Goal: Task Accomplishment & Management: Use online tool/utility

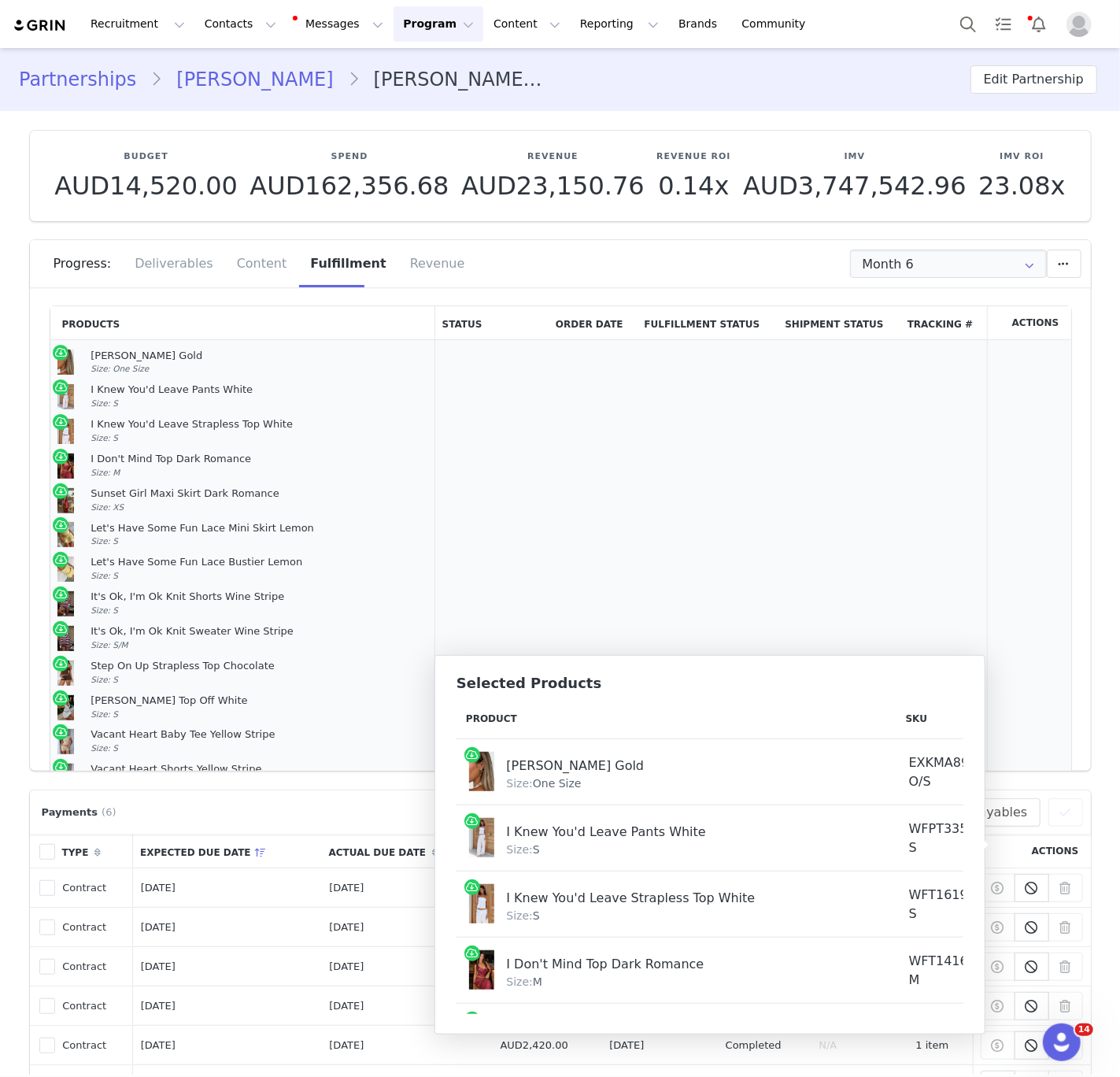
click at [460, 441] on td "Ready for Order" at bounding box center [492, 845] width 113 height 1011
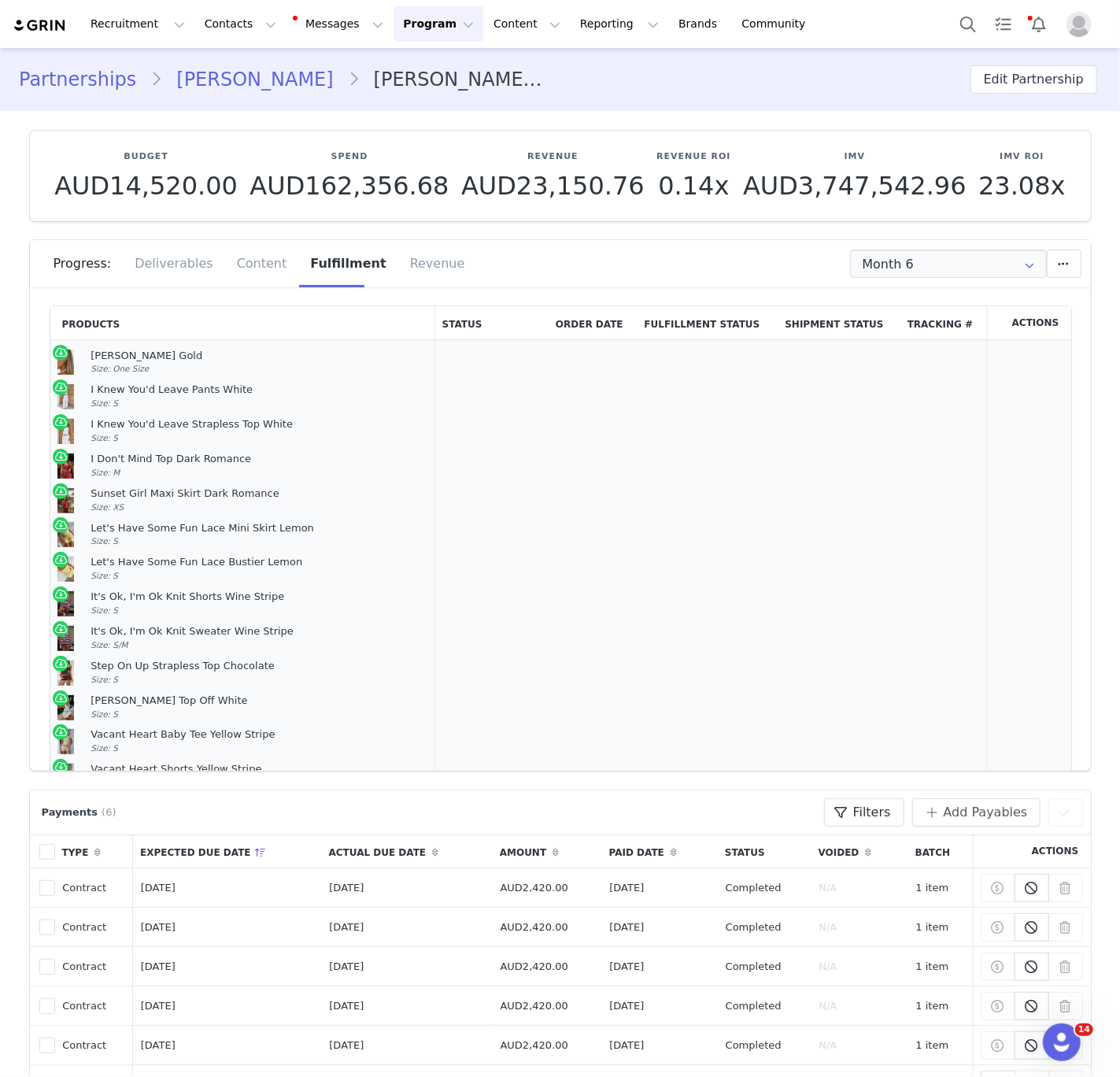
scroll to position [193, 0]
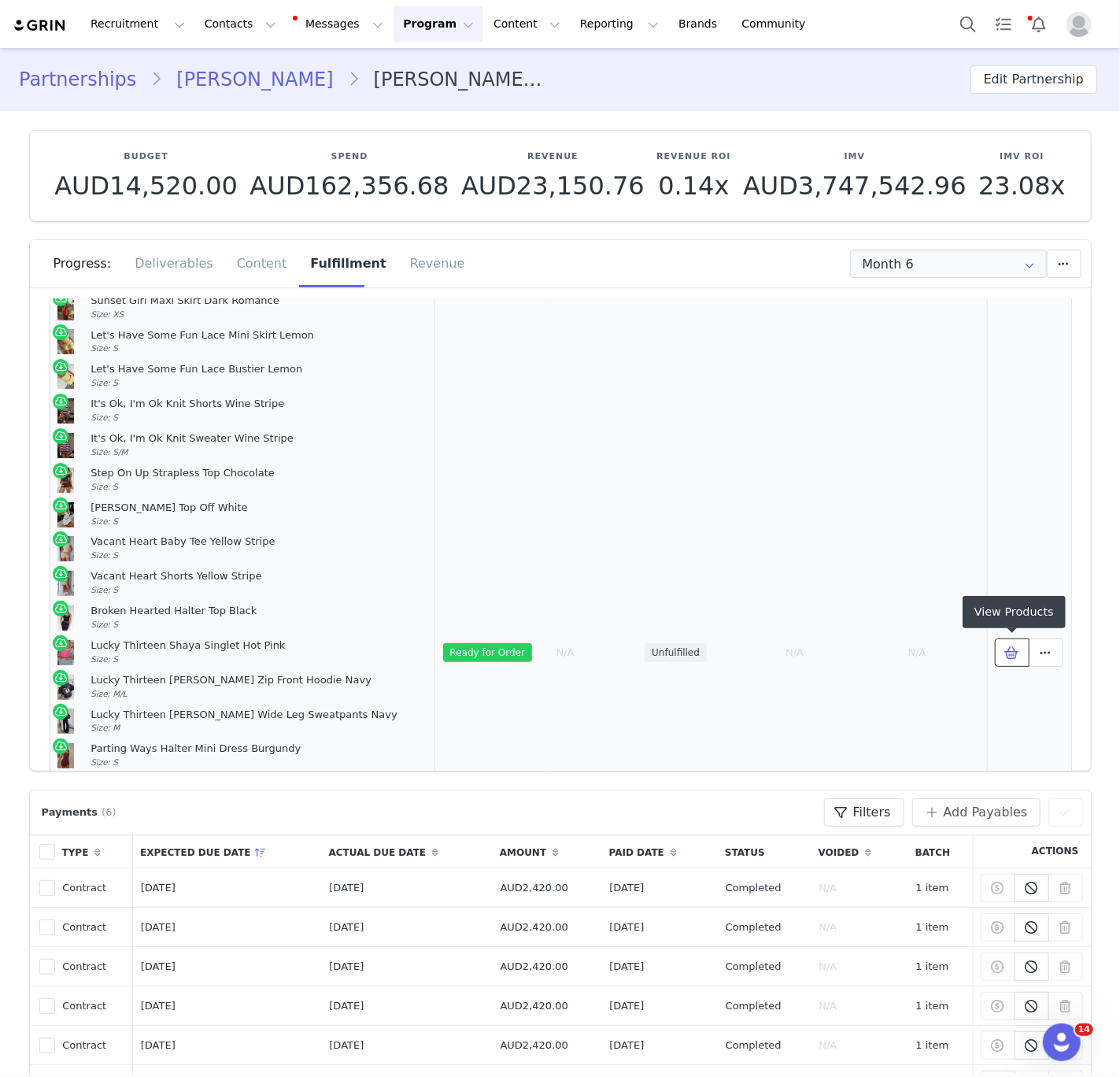
click at [1011, 662] on button at bounding box center [1012, 653] width 35 height 29
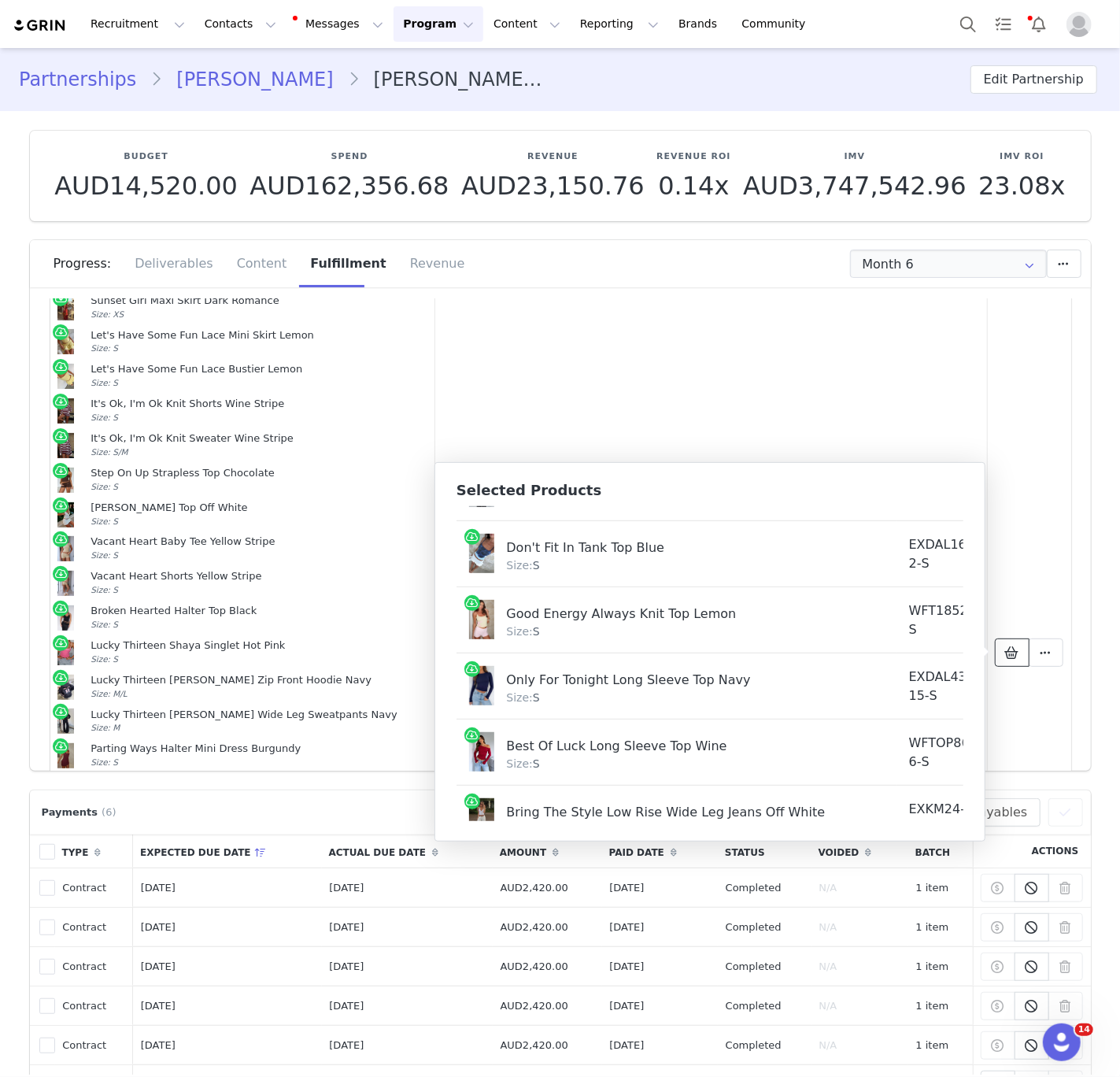
scroll to position [1673, 0]
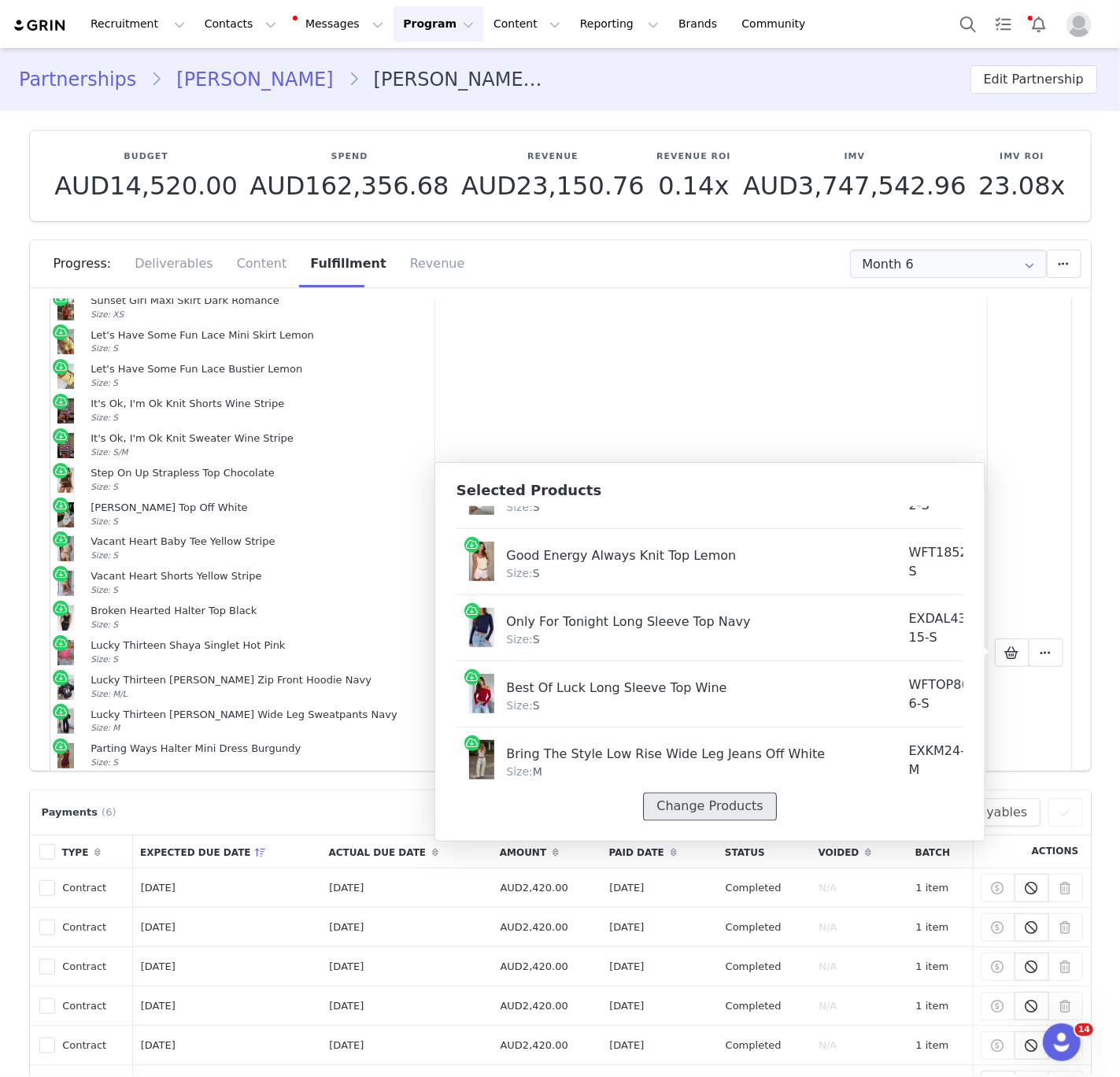
click at [692, 800] on button "Change Products" at bounding box center [709, 807] width 133 height 29
select select "27447944"
select select "26125512"
select select "26125434"
select select "24587243"
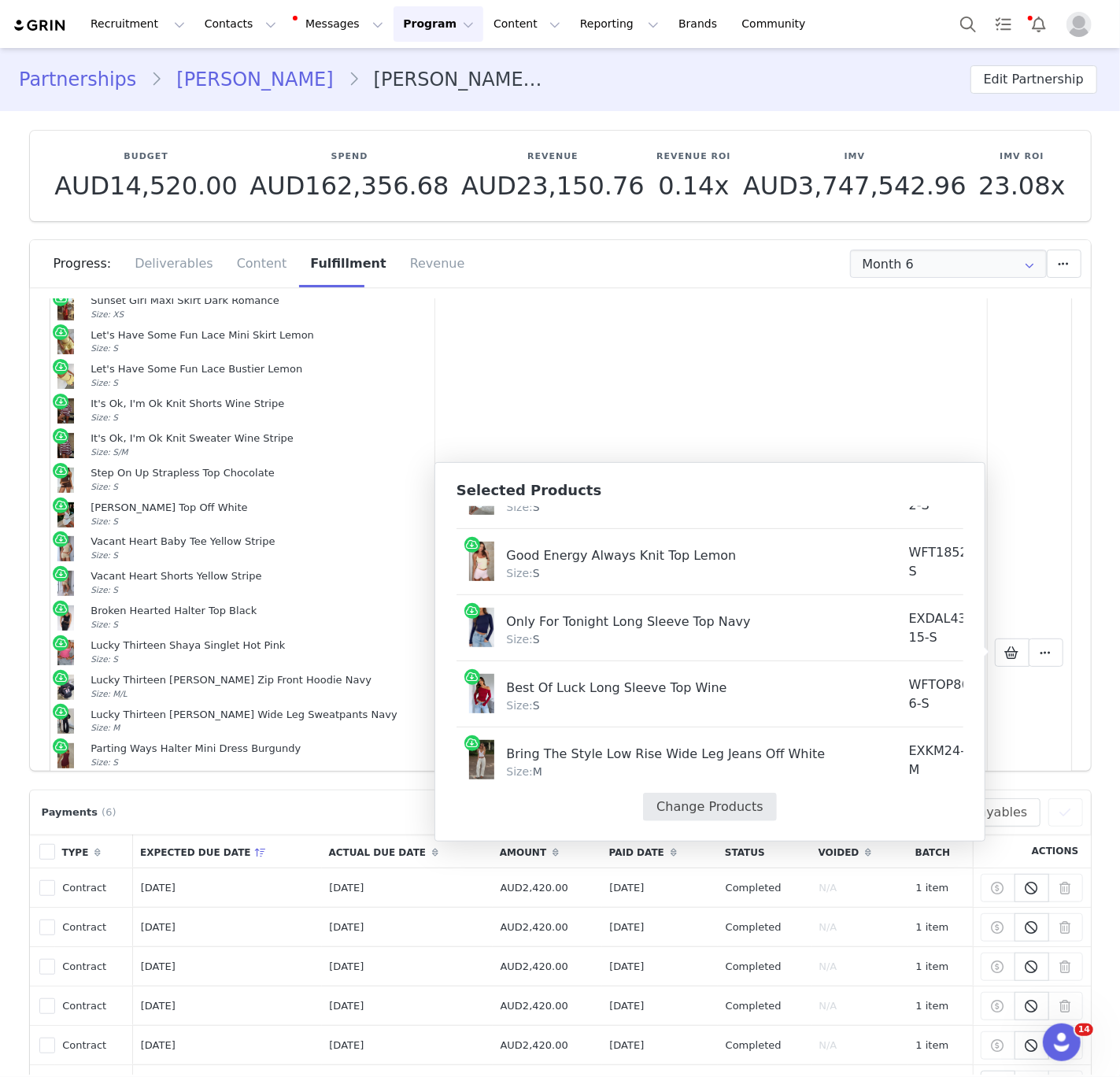
select select "24596002"
select select "24331076"
select select "24330992"
select select "27950519"
select select "27949471"
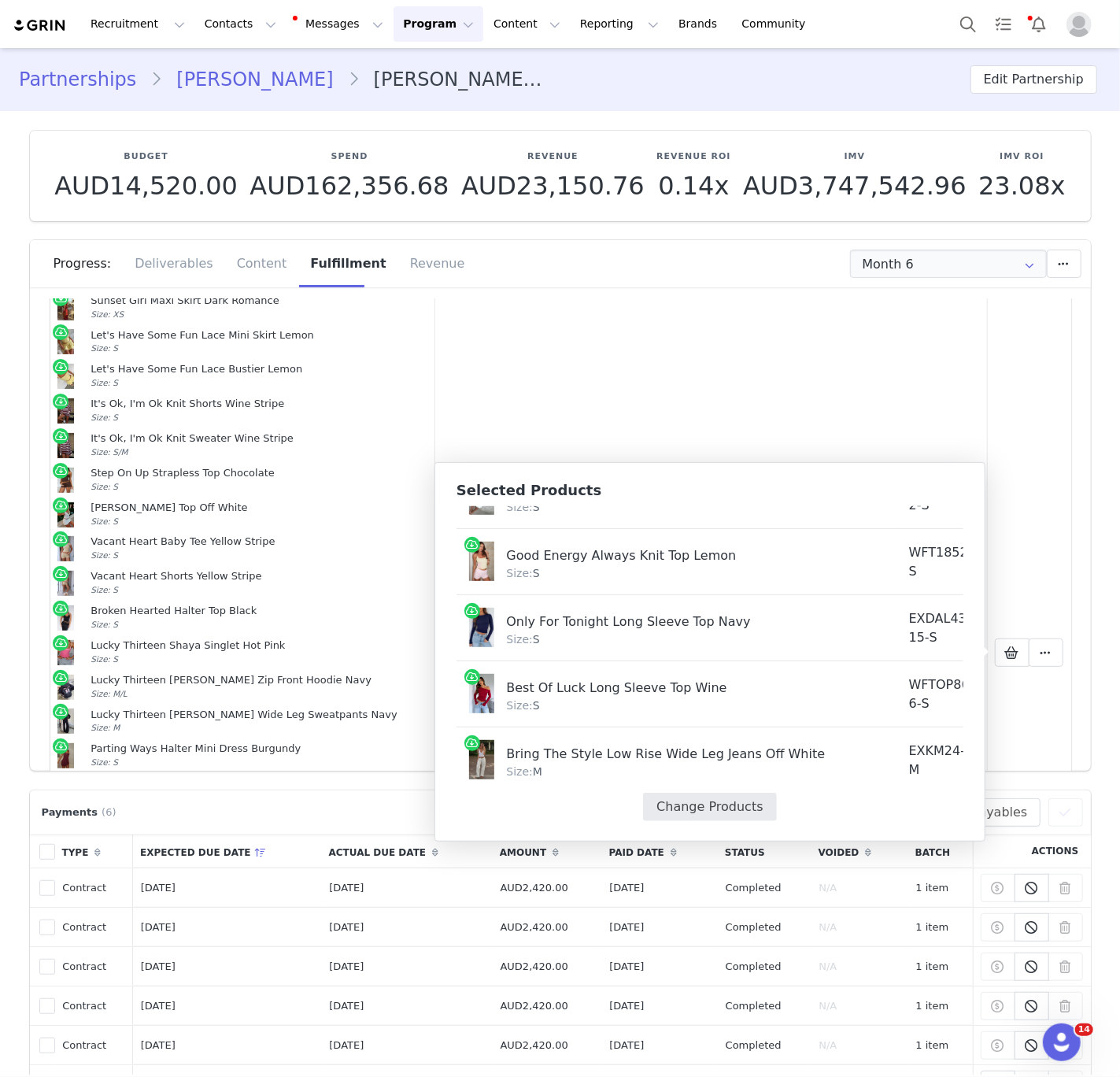
select select "27331200"
select select "26943591"
select select "25307748"
select select "25307718"
select select "27331235"
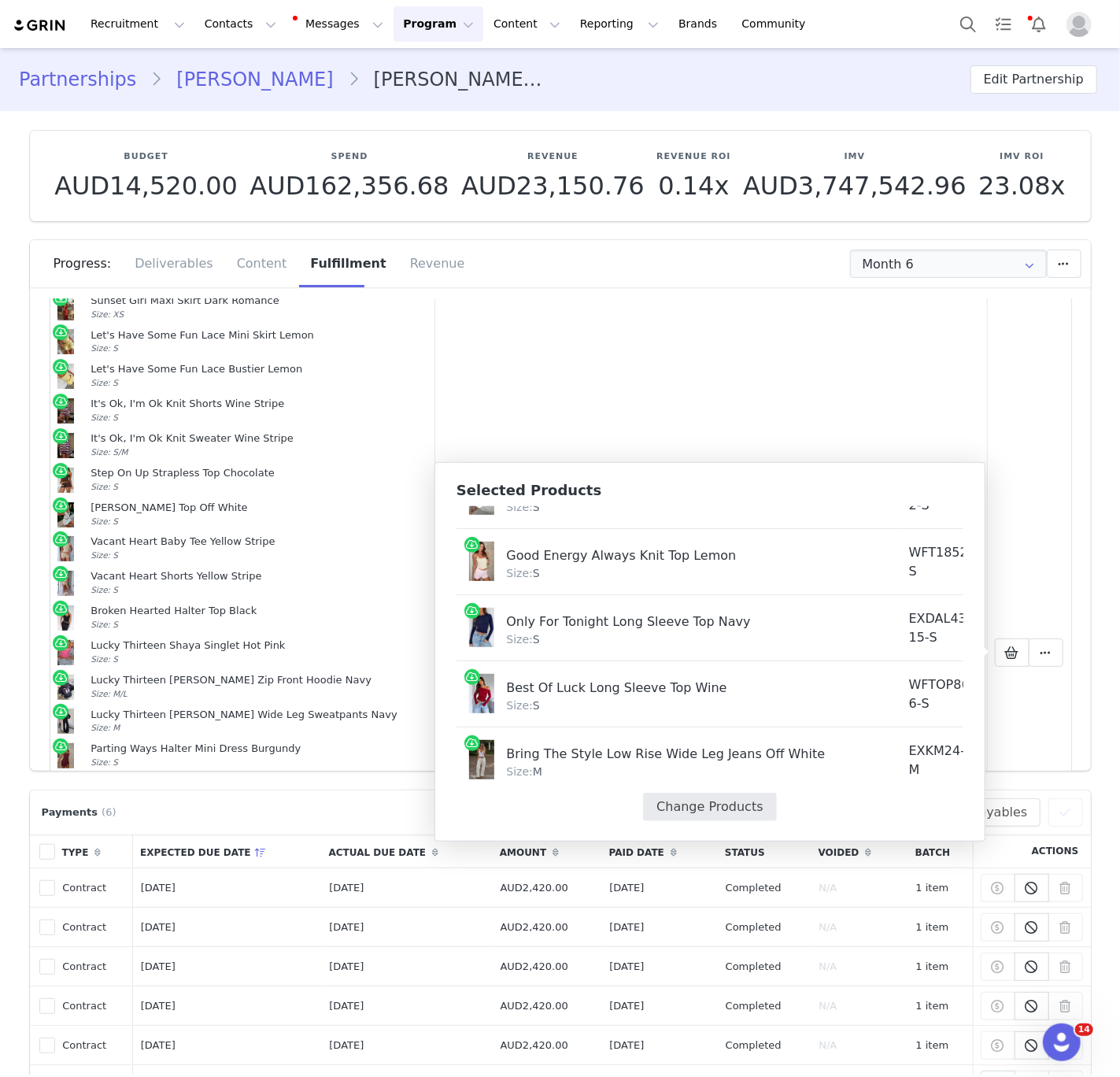
select select "27779504"
select select "27779287"
select select "27778528"
select select "27828859"
select select "27628809"
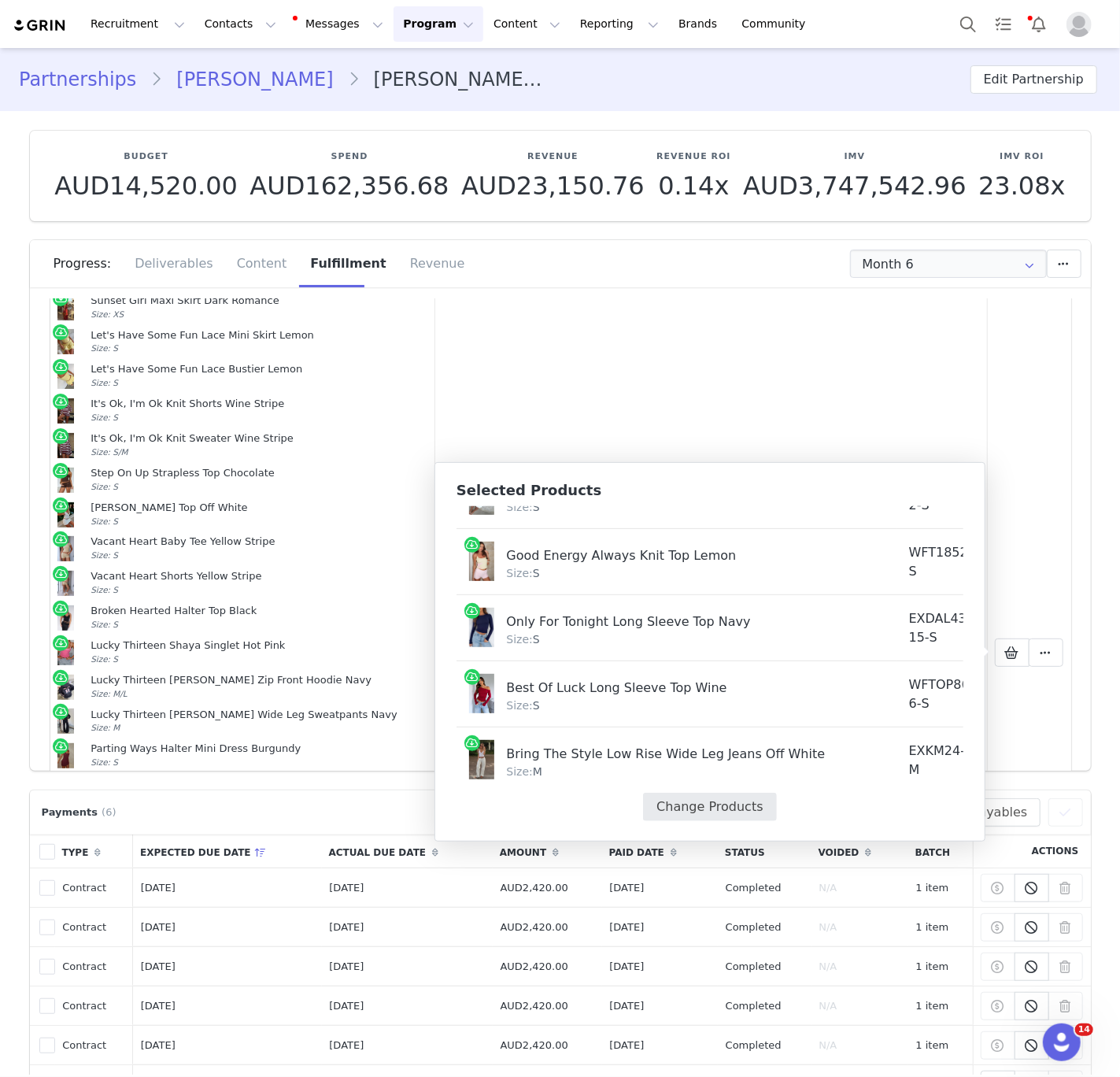
select select "26941915"
select select "15528289"
select select "15528198"
select select "27448097"
select select "24211996"
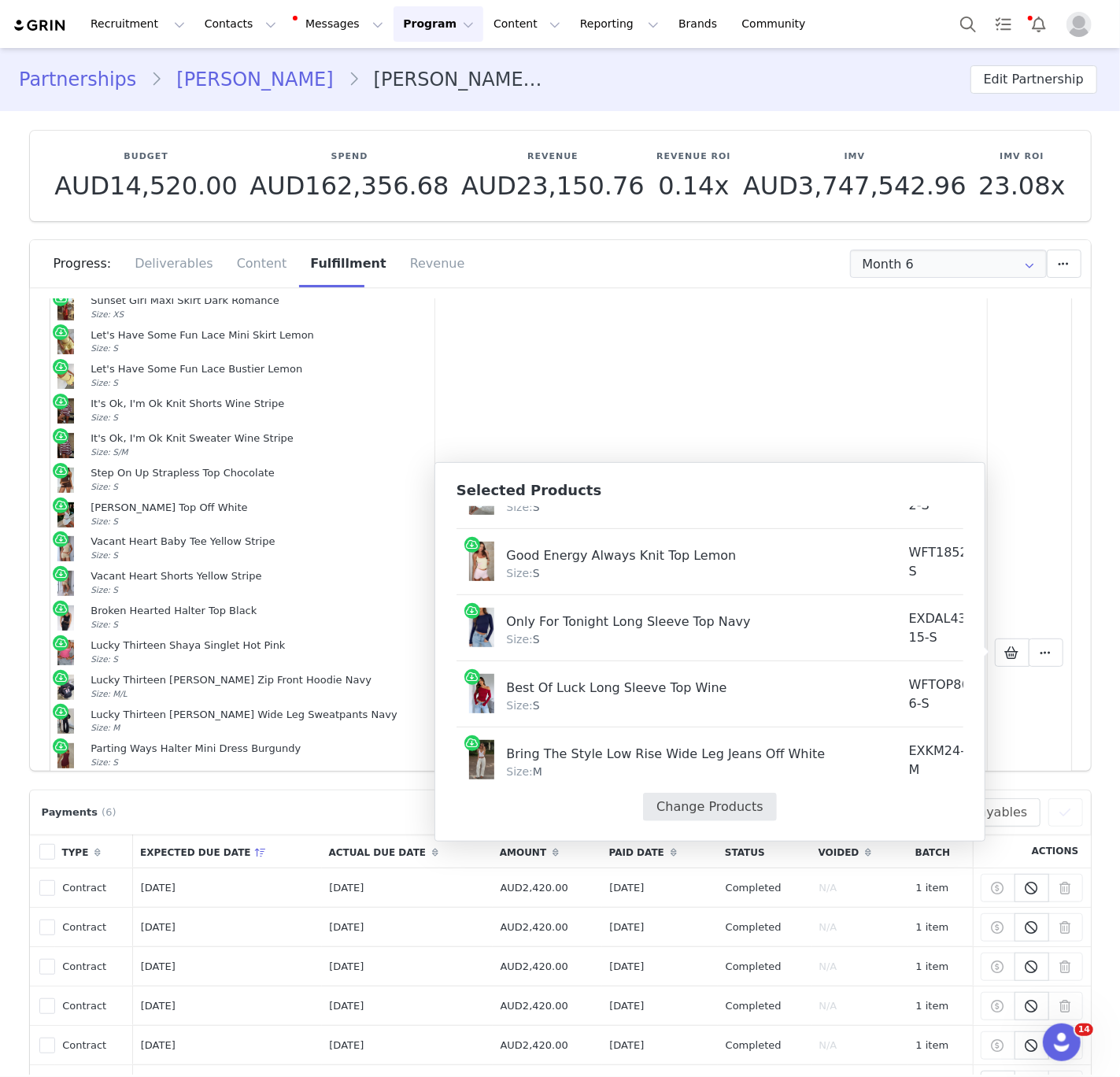
select select "27331974"
select select "27627011"
select select "21493912"
select select "21493586"
select select "23098776"
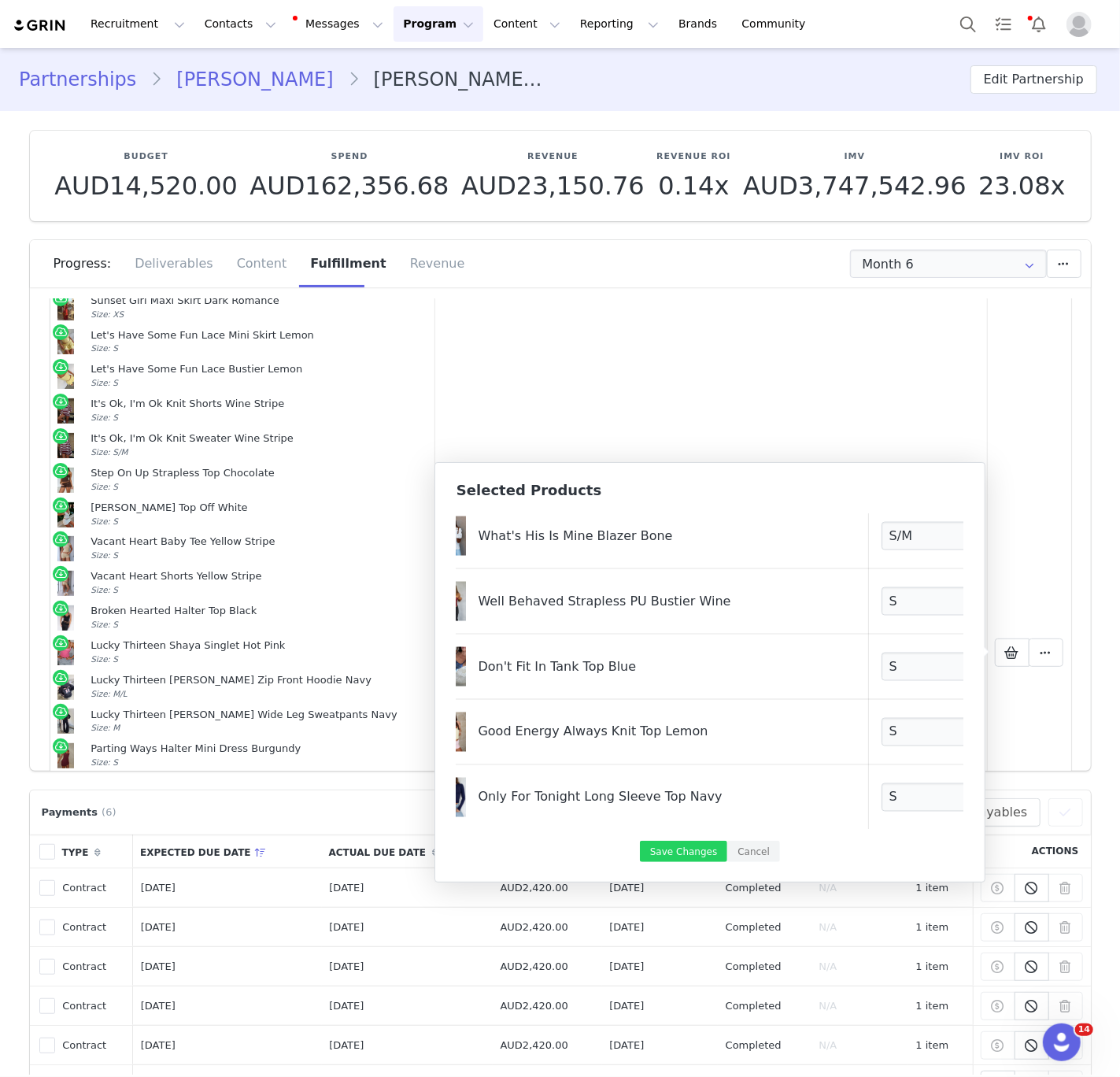
scroll to position [1678, 29]
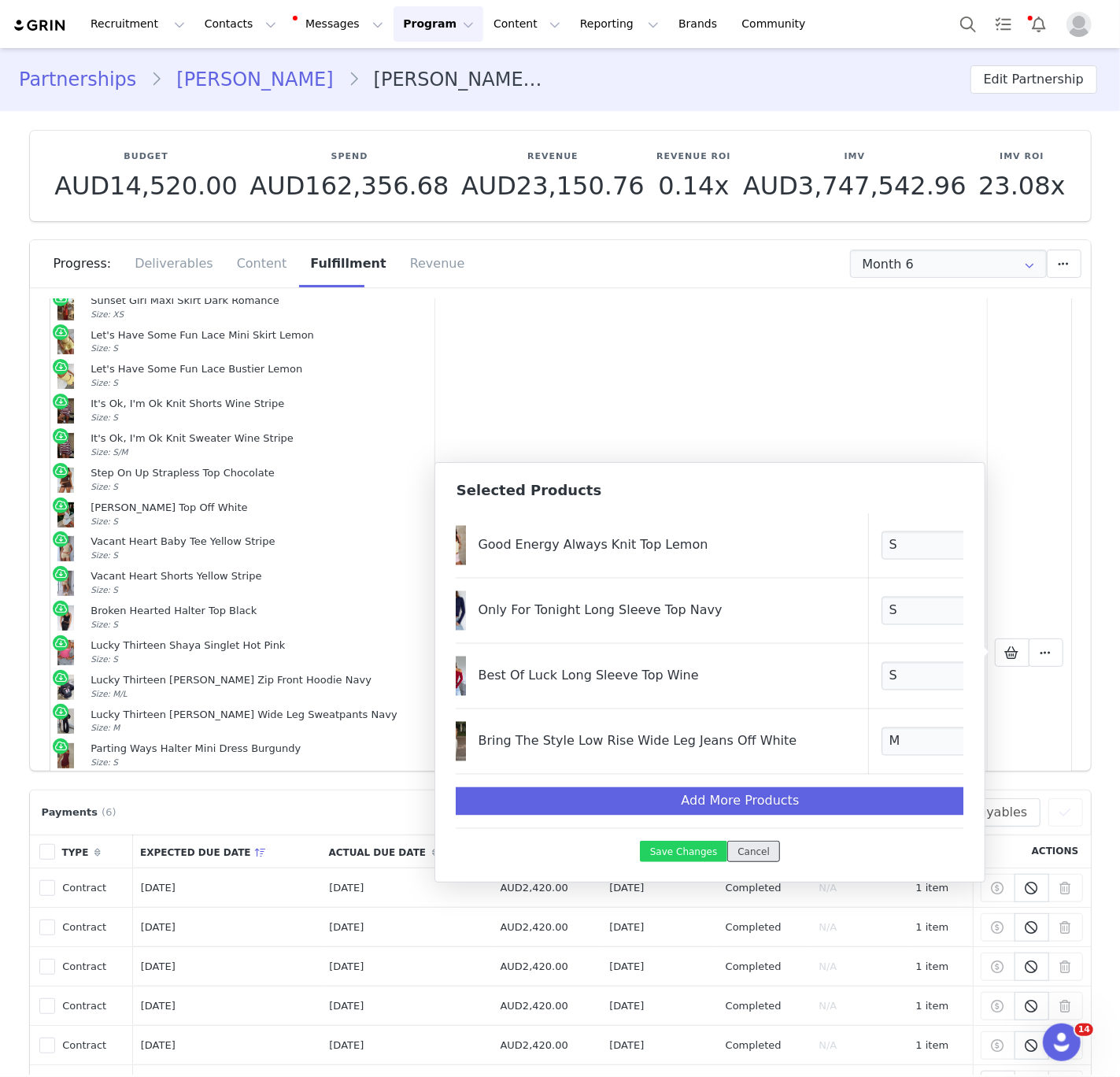
click at [750, 849] on button "Cancel" at bounding box center [754, 851] width 52 height 21
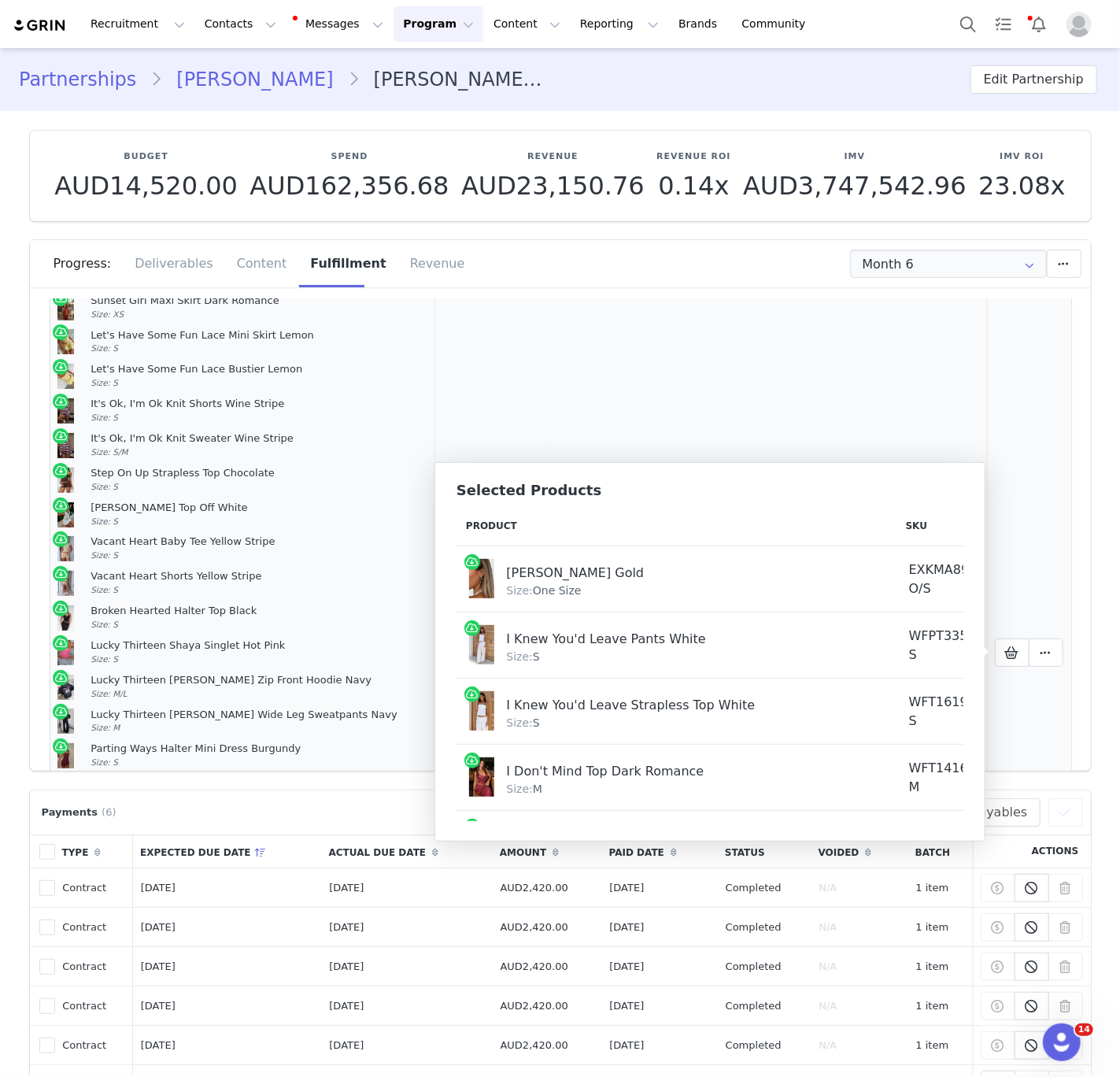
click at [782, 392] on td "N/A" at bounding box center [838, 652] width 122 height 1011
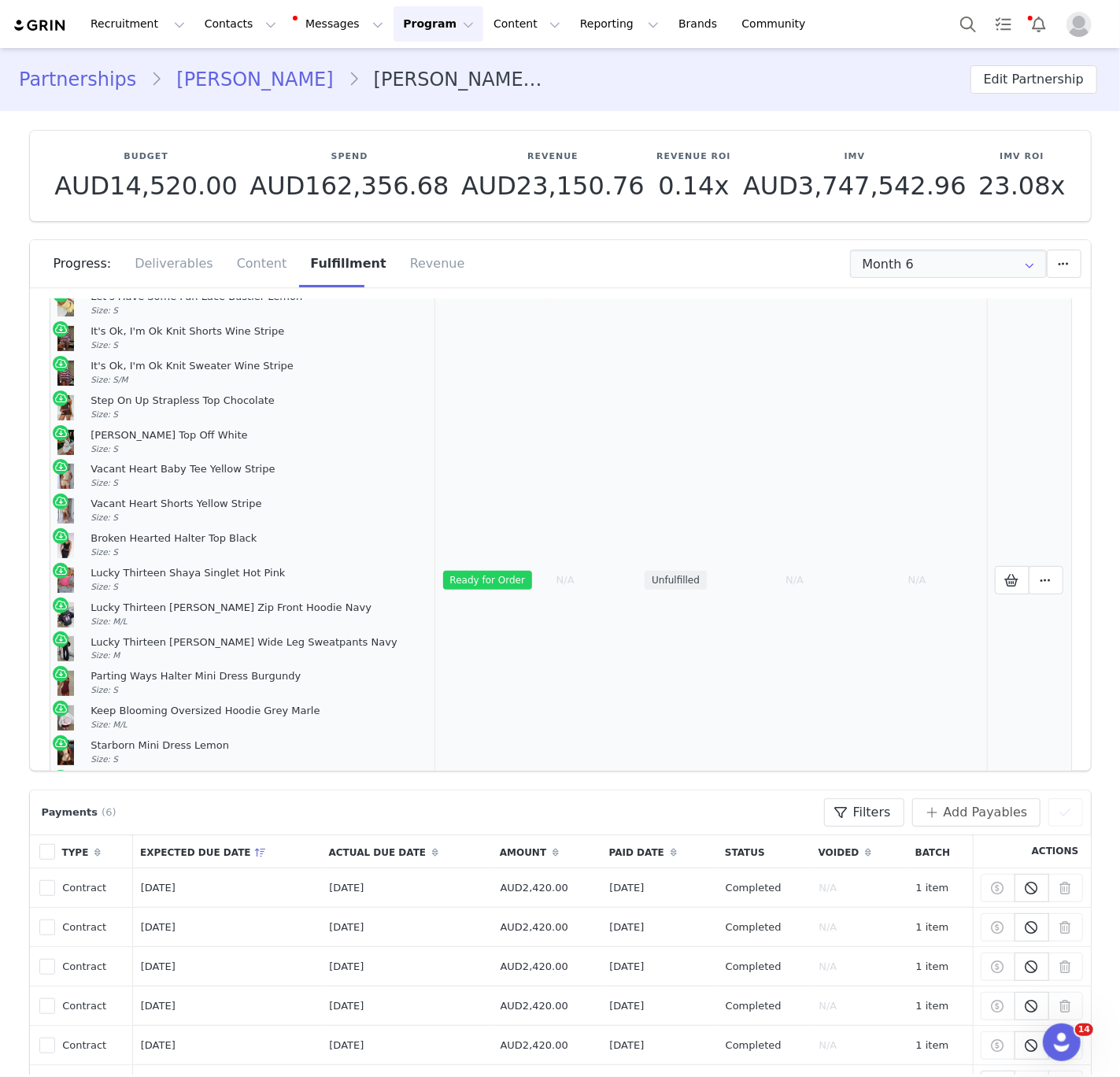
scroll to position [386, 0]
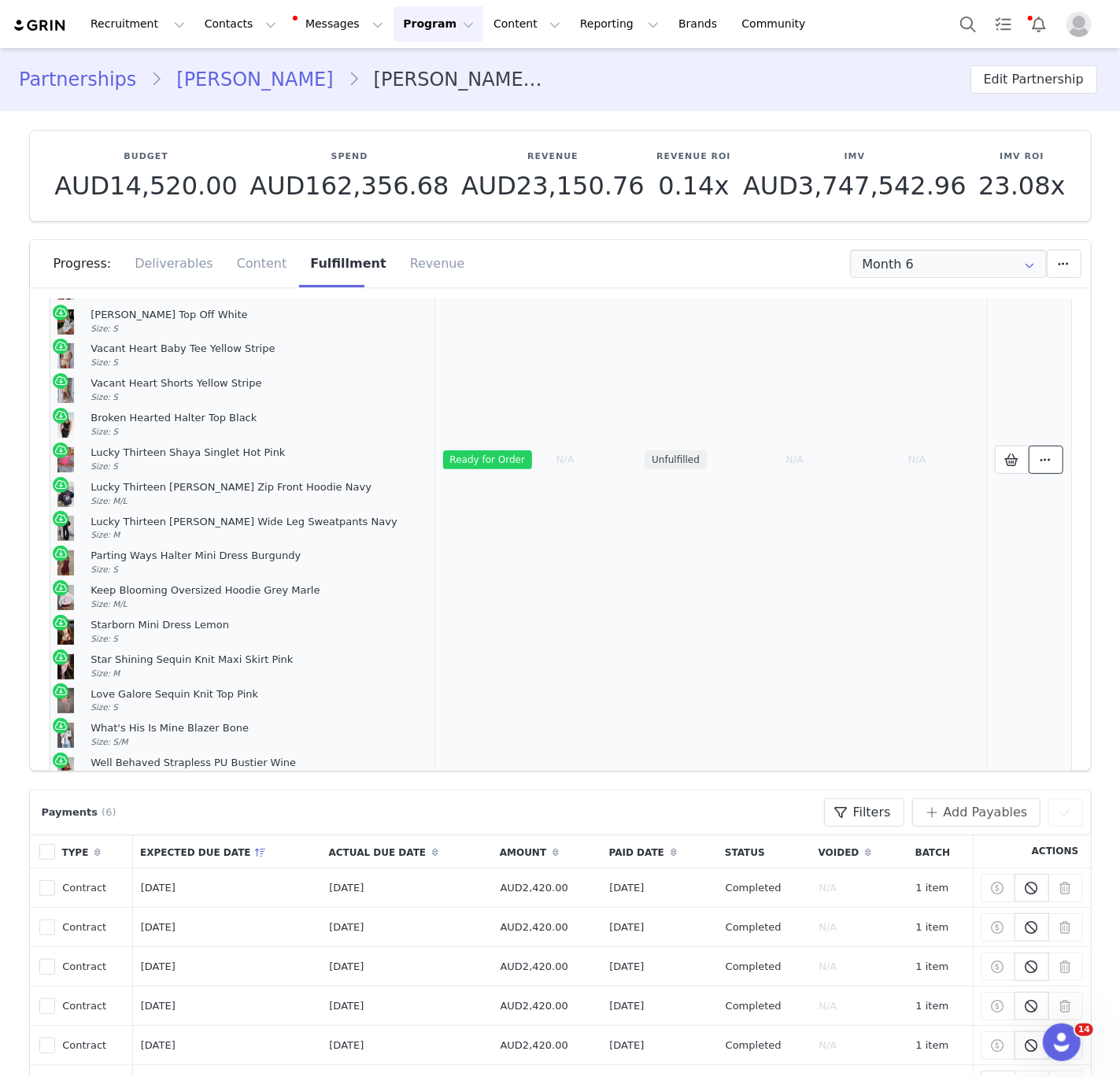
click at [1048, 456] on icon at bounding box center [1046, 459] width 11 height 13
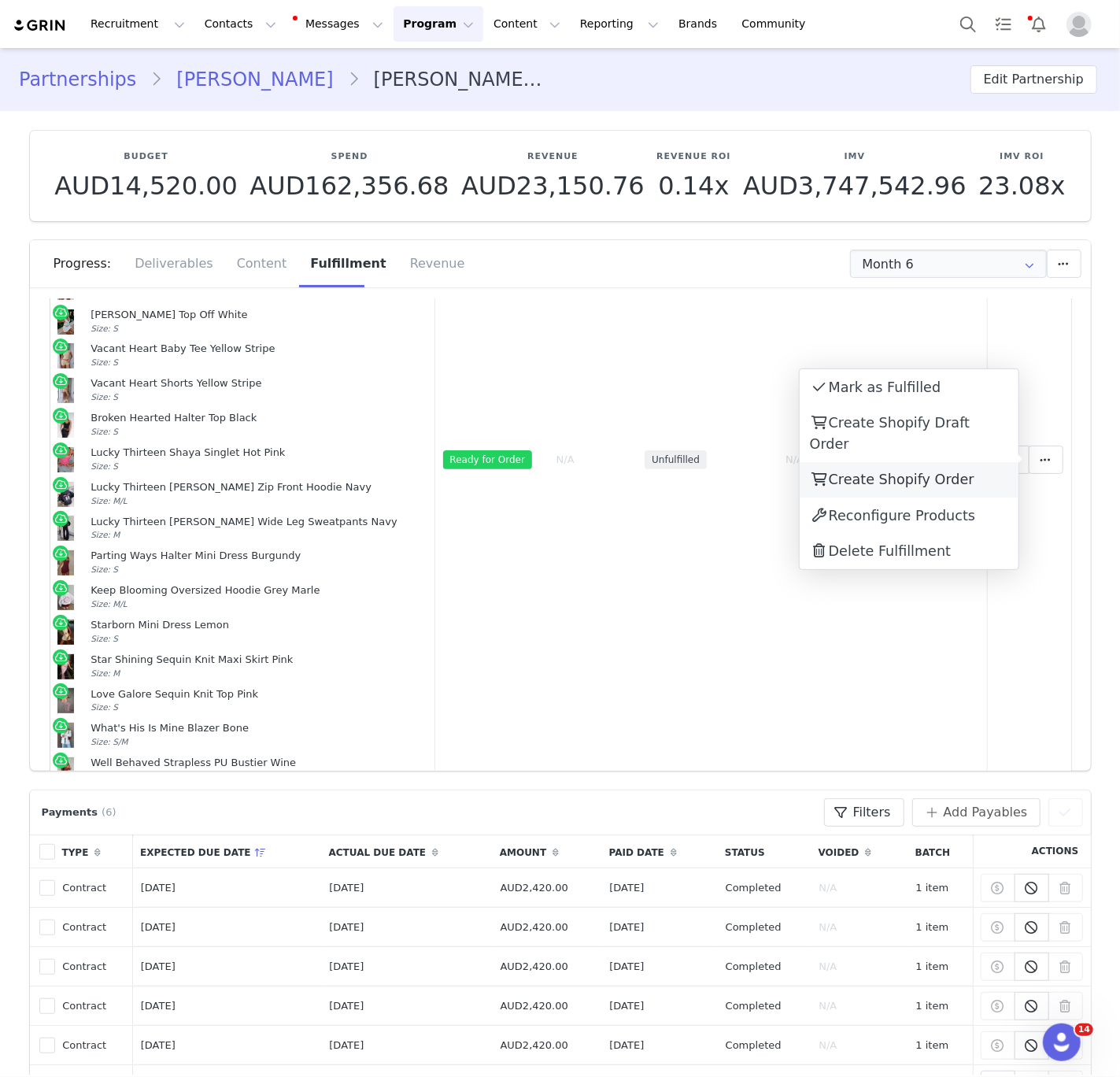
click at [964, 462] on div "Create Shopify Order" at bounding box center [909, 480] width 219 height 36
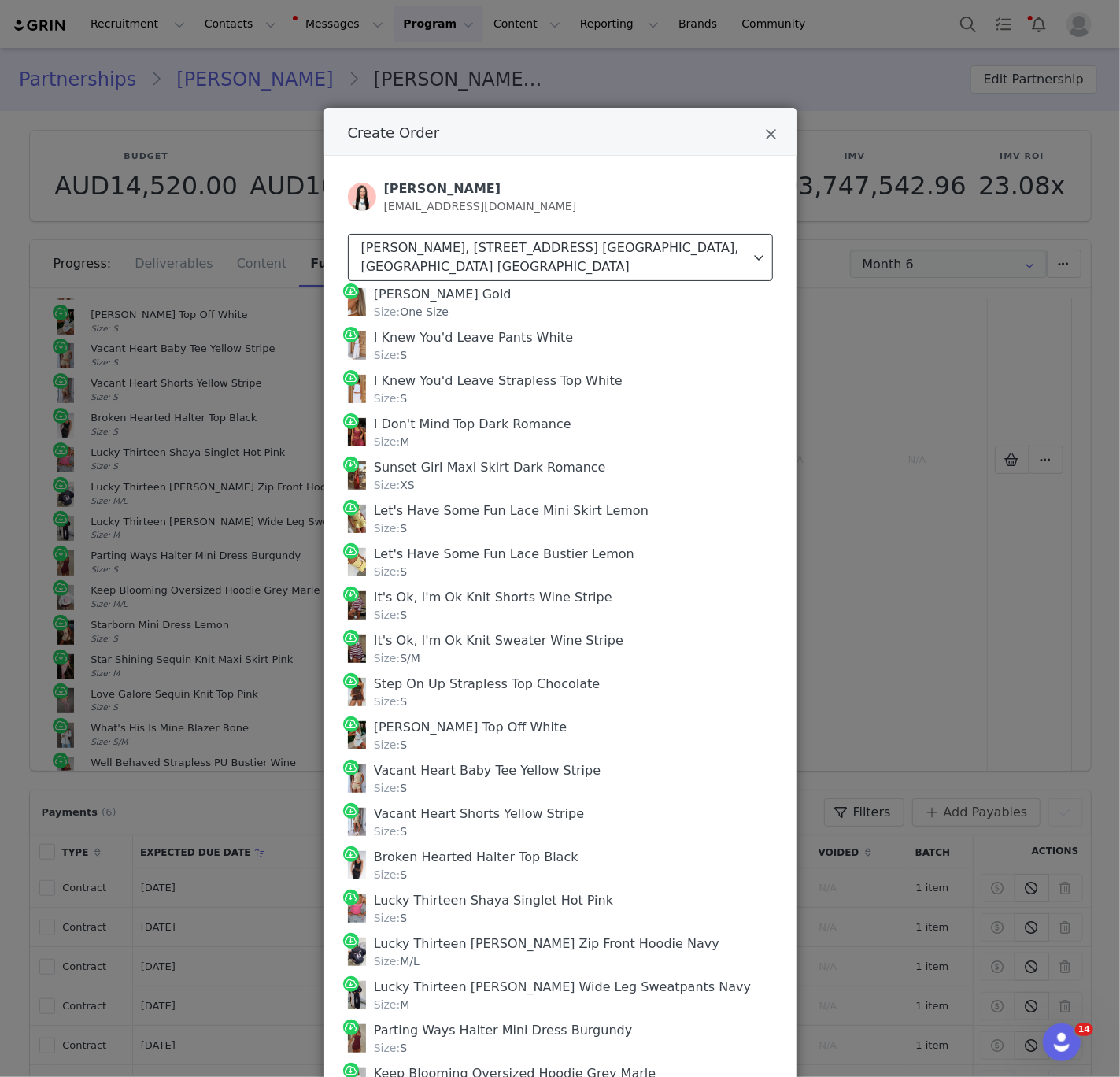
click at [554, 237] on button "[PERSON_NAME], [STREET_ADDRESS] [GEOGRAPHIC_DATA], [GEOGRAPHIC_DATA] [GEOGRAPHI…" at bounding box center [560, 257] width 425 height 47
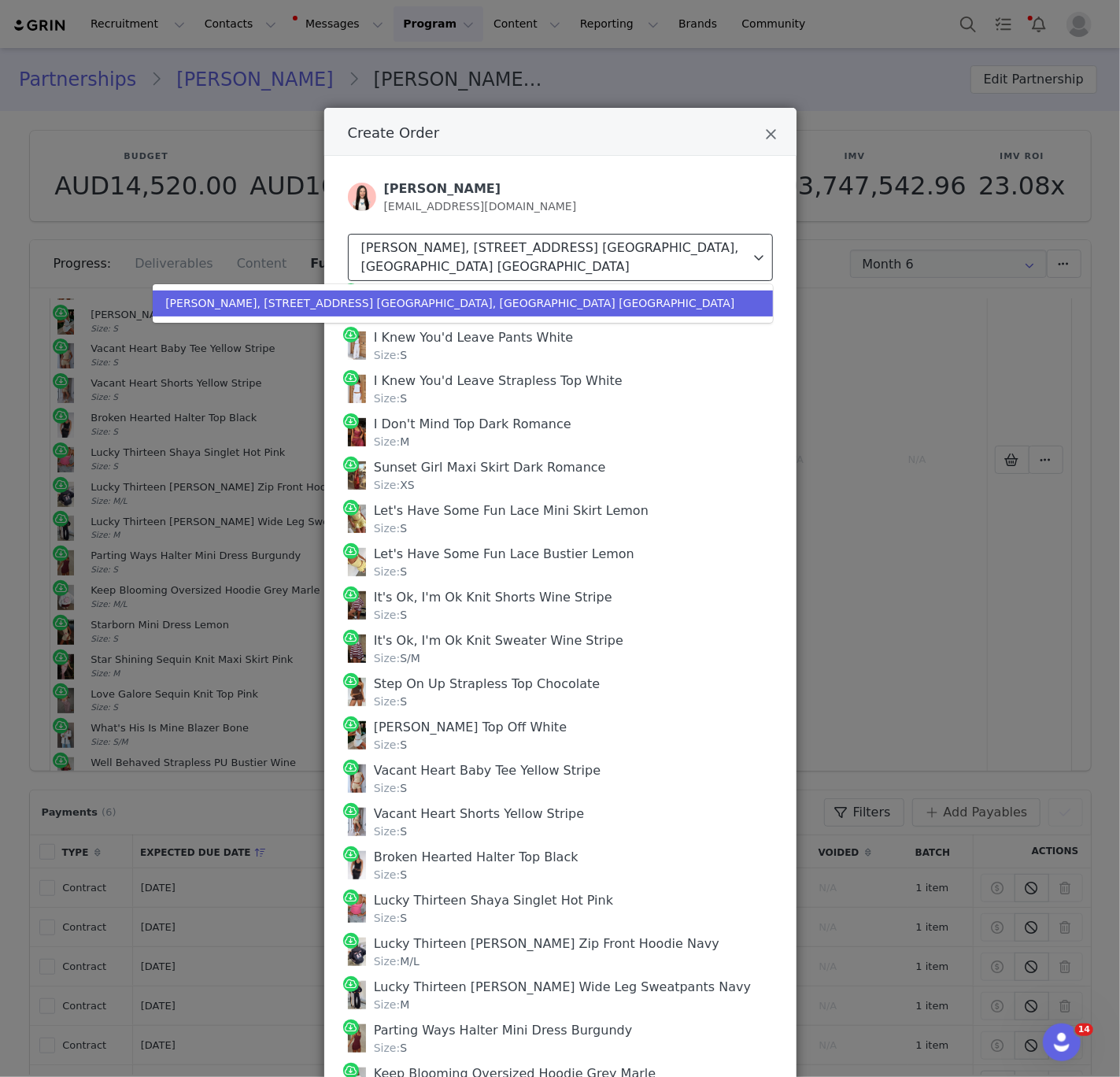
click at [554, 237] on button "[PERSON_NAME], [STREET_ADDRESS] [GEOGRAPHIC_DATA], [GEOGRAPHIC_DATA] [GEOGRAPHI…" at bounding box center [560, 257] width 425 height 47
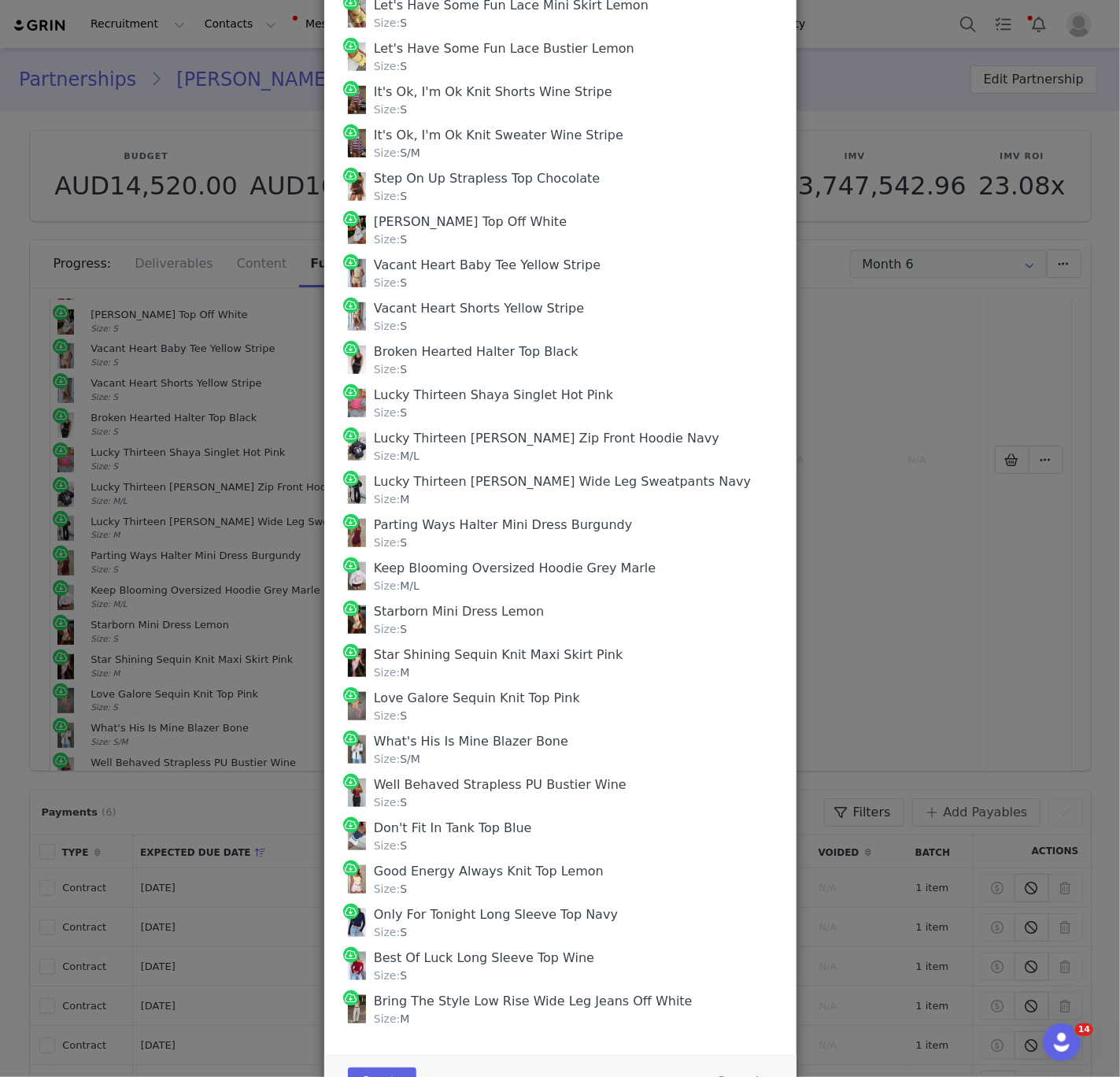
scroll to position [579, 0]
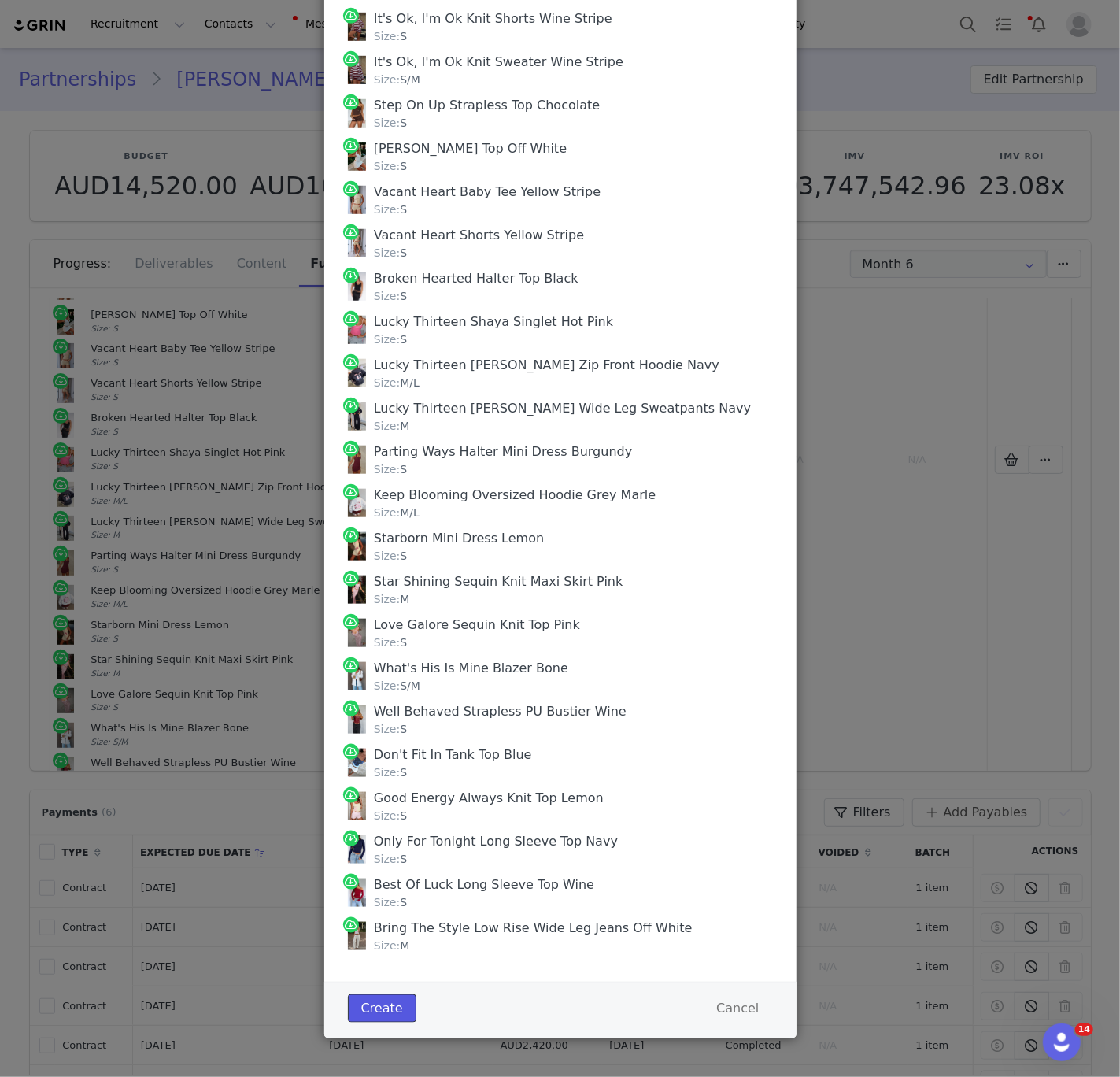
click at [371, 1006] on button "Create" at bounding box center [382, 1008] width 69 height 29
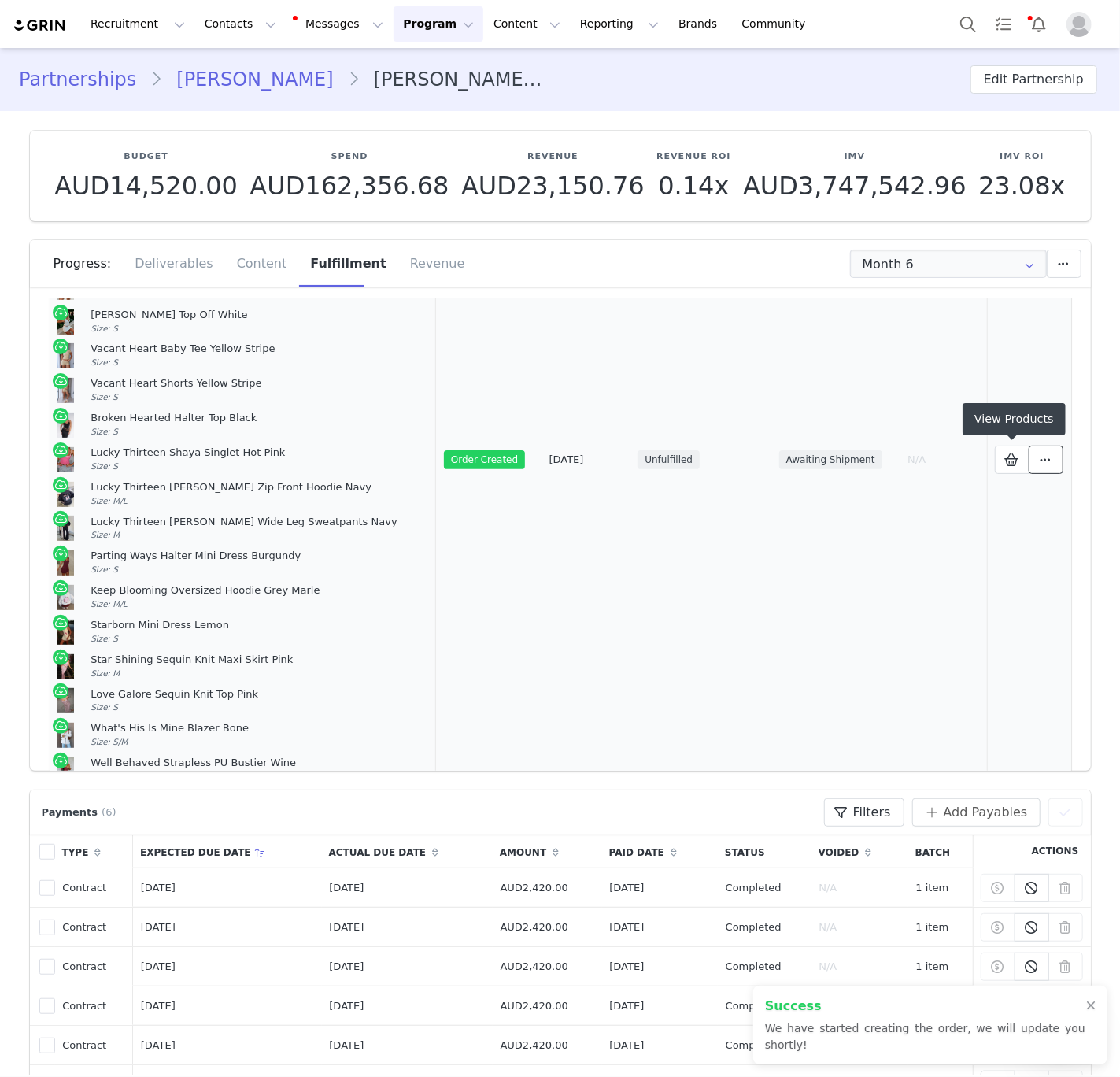
click at [1044, 458] on icon at bounding box center [1046, 459] width 11 height 13
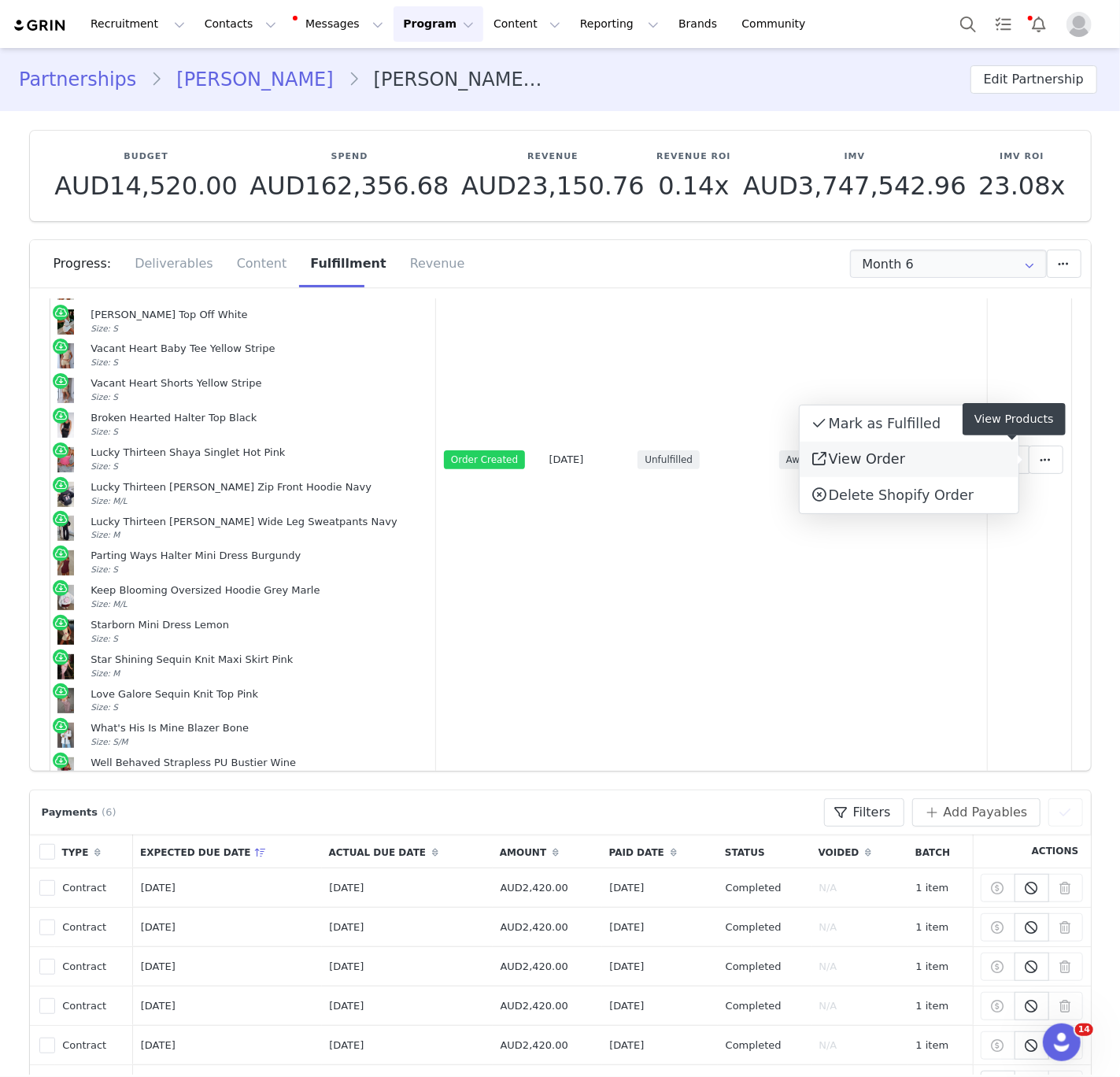
click at [920, 451] on link "View Order" at bounding box center [909, 459] width 219 height 36
click at [198, 332] on div "[PERSON_NAME] Top Off White Size: S" at bounding box center [259, 322] width 338 height 27
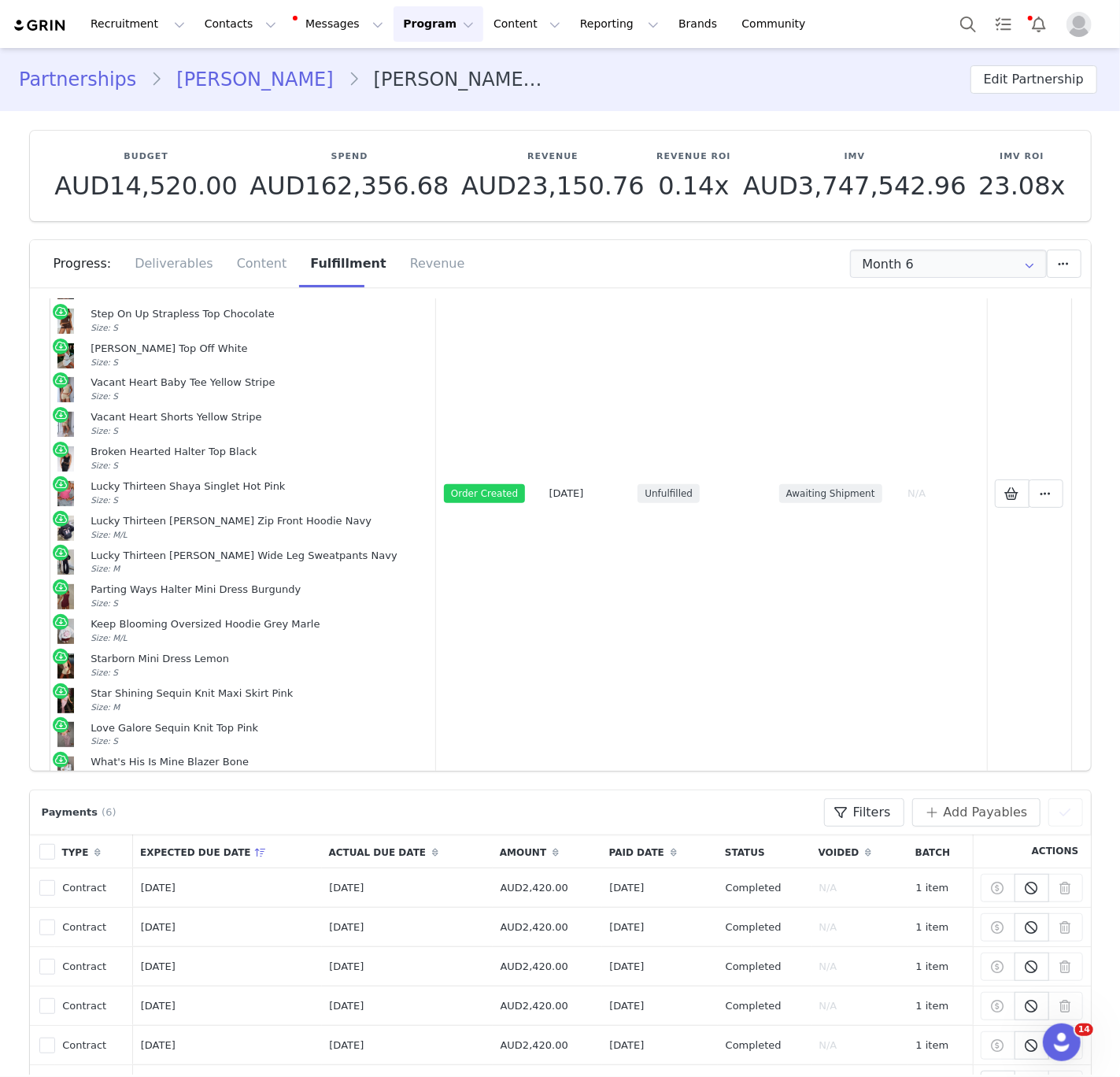
scroll to position [665, 0]
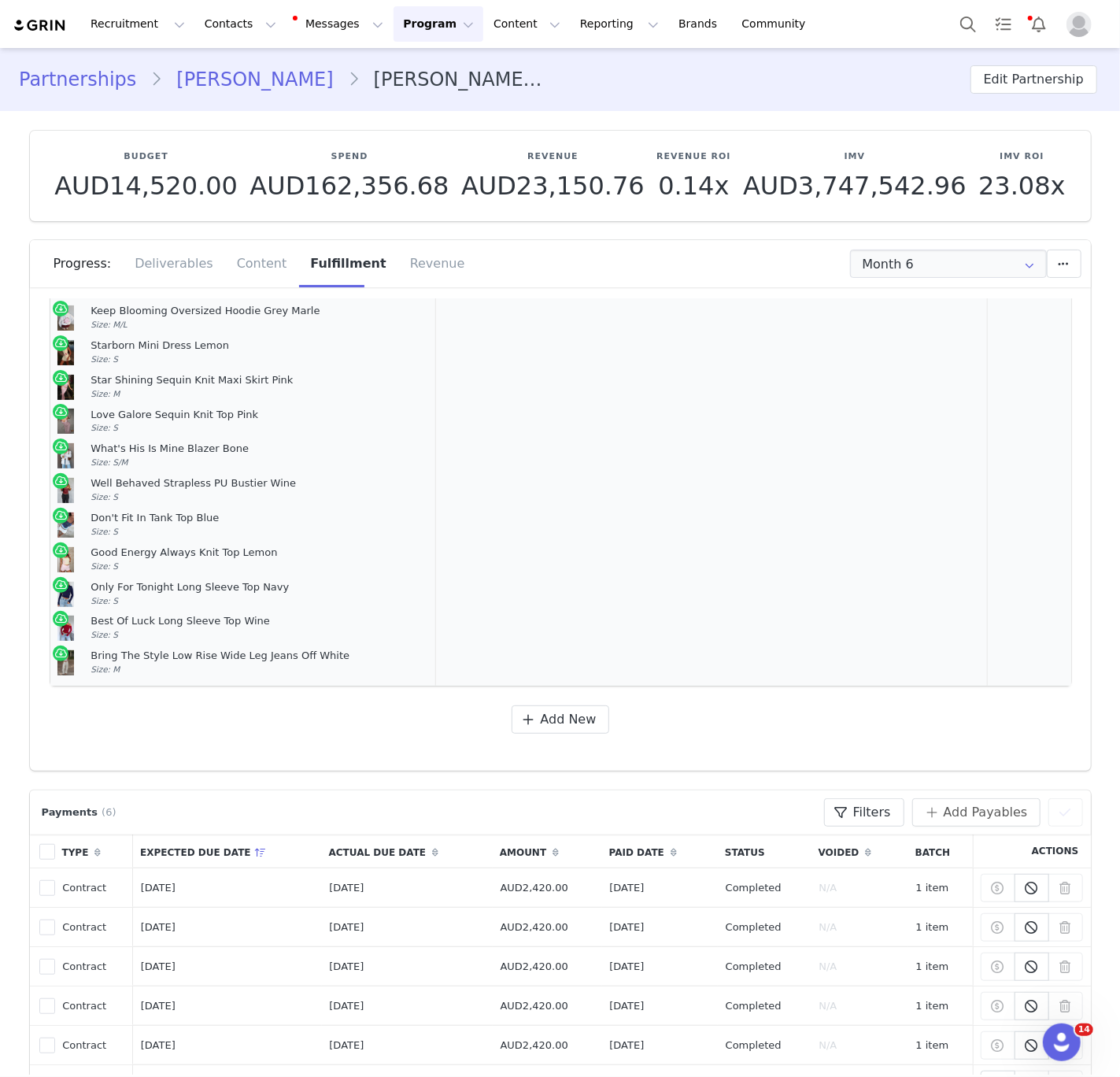
drag, startPoint x: 95, startPoint y: 355, endPoint x: 196, endPoint y: 677, distance: 337.5
click at [196, 677] on td "[PERSON_NAME] Gold Size: One Size I Knew You'd Leave Pants White Size: S I Knew…" at bounding box center [244, 180] width 387 height 1011
copy td "Loremip Dolorsit Amet Cons: Adi Elit S Doei Tem'i Utlab Etdol Magna Aliq: E A M…"
click at [219, 81] on link "[PERSON_NAME]" at bounding box center [255, 80] width 185 height 29
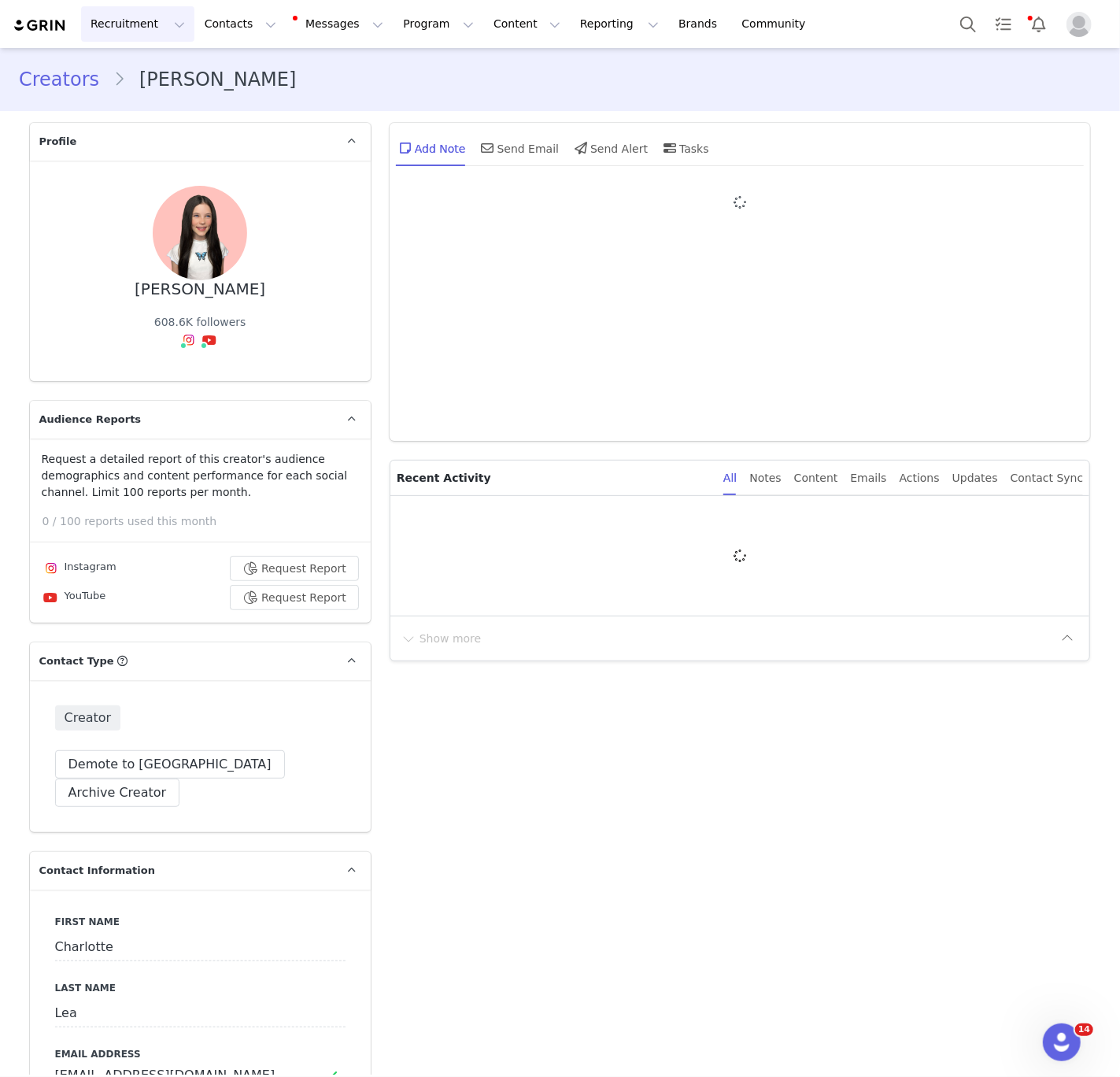
type input "+1 ([GEOGRAPHIC_DATA])"
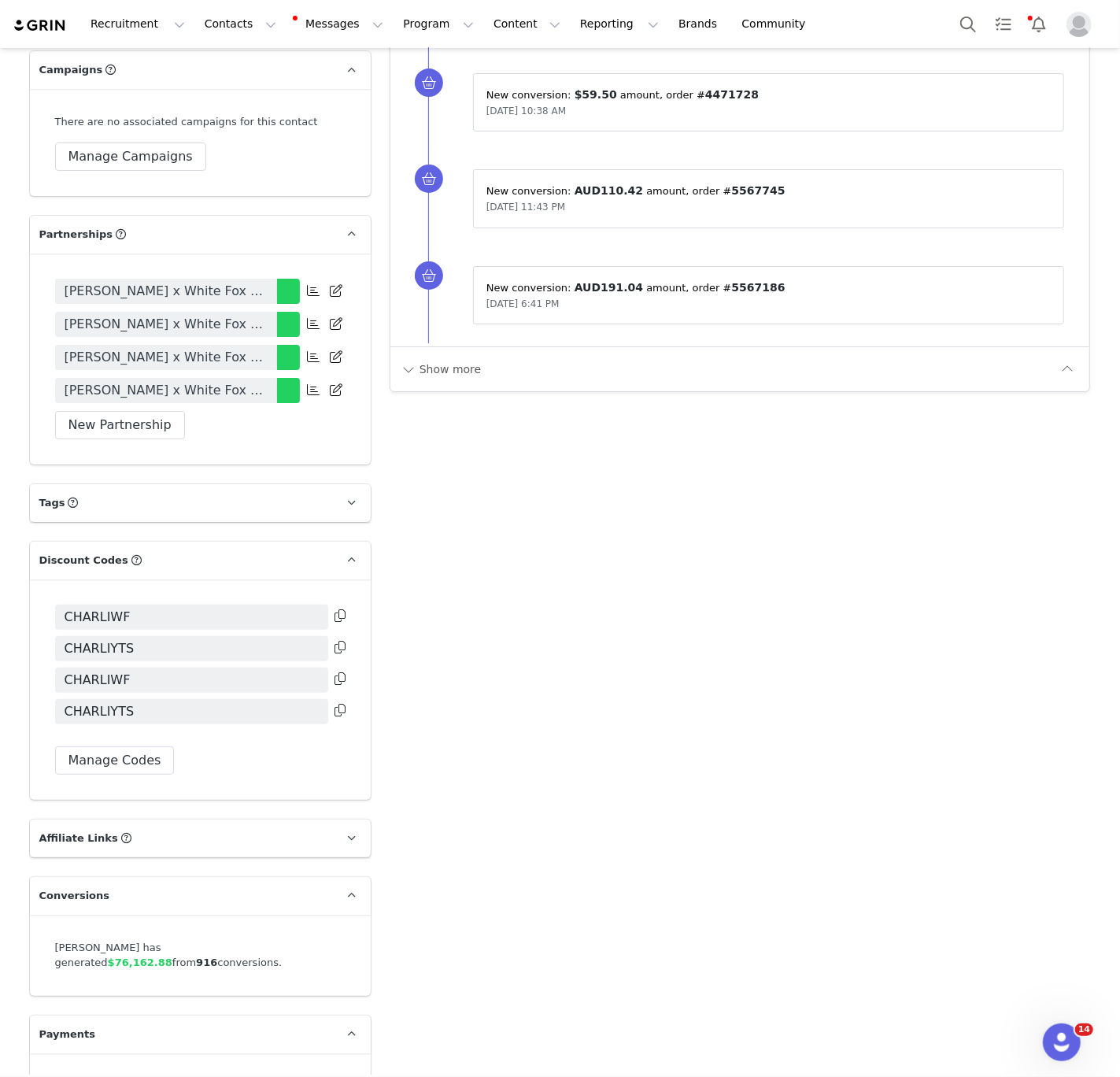
scroll to position [3335, 0]
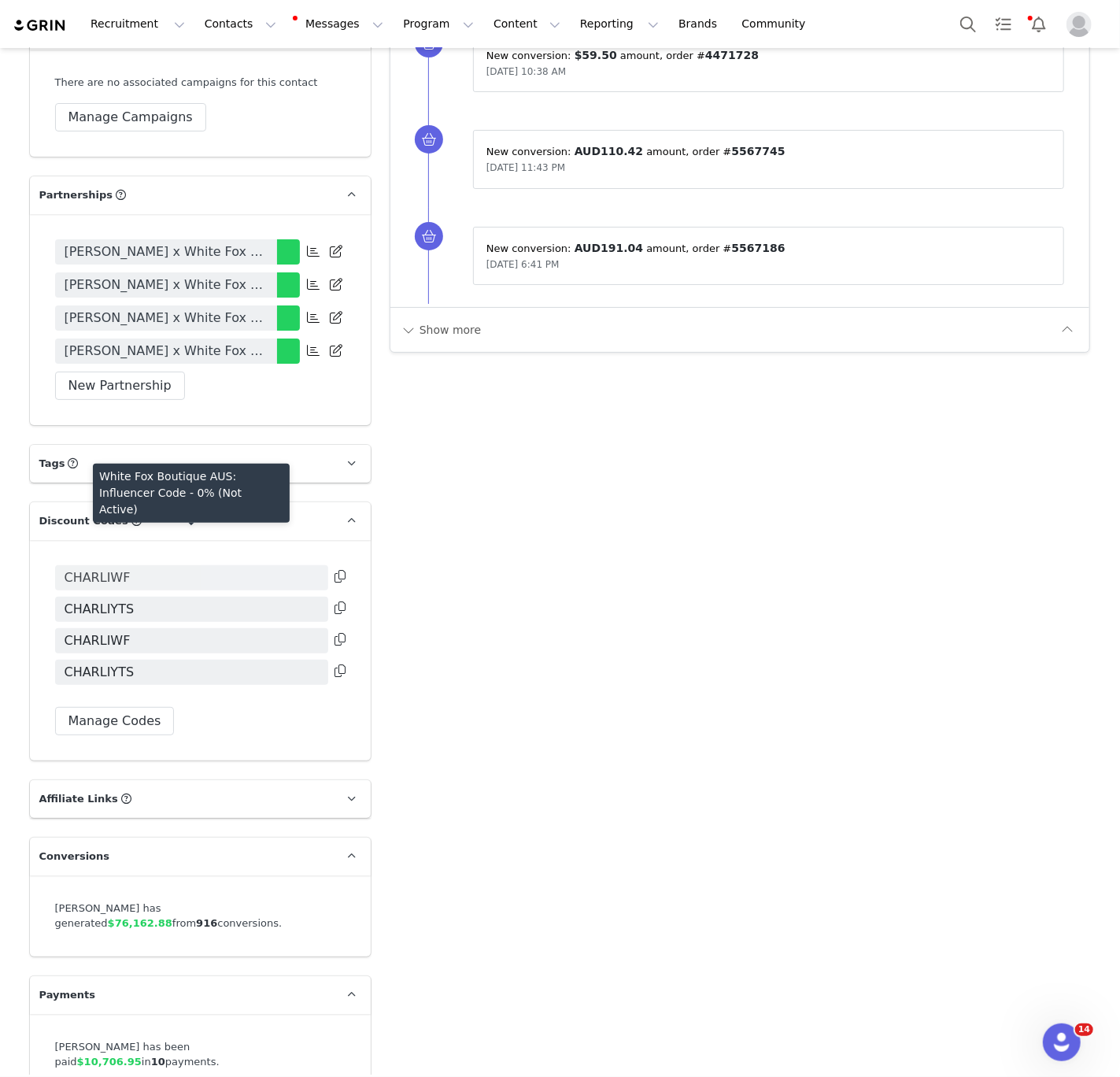
click at [78, 569] on span "CHARLIWF" at bounding box center [97, 578] width 66 height 19
copy span "CHARLIWF"
click at [96, 569] on span "CHARLIWF" at bounding box center [97, 578] width 66 height 19
drag, startPoint x: 108, startPoint y: 532, endPoint x: 55, endPoint y: 532, distance: 53.0
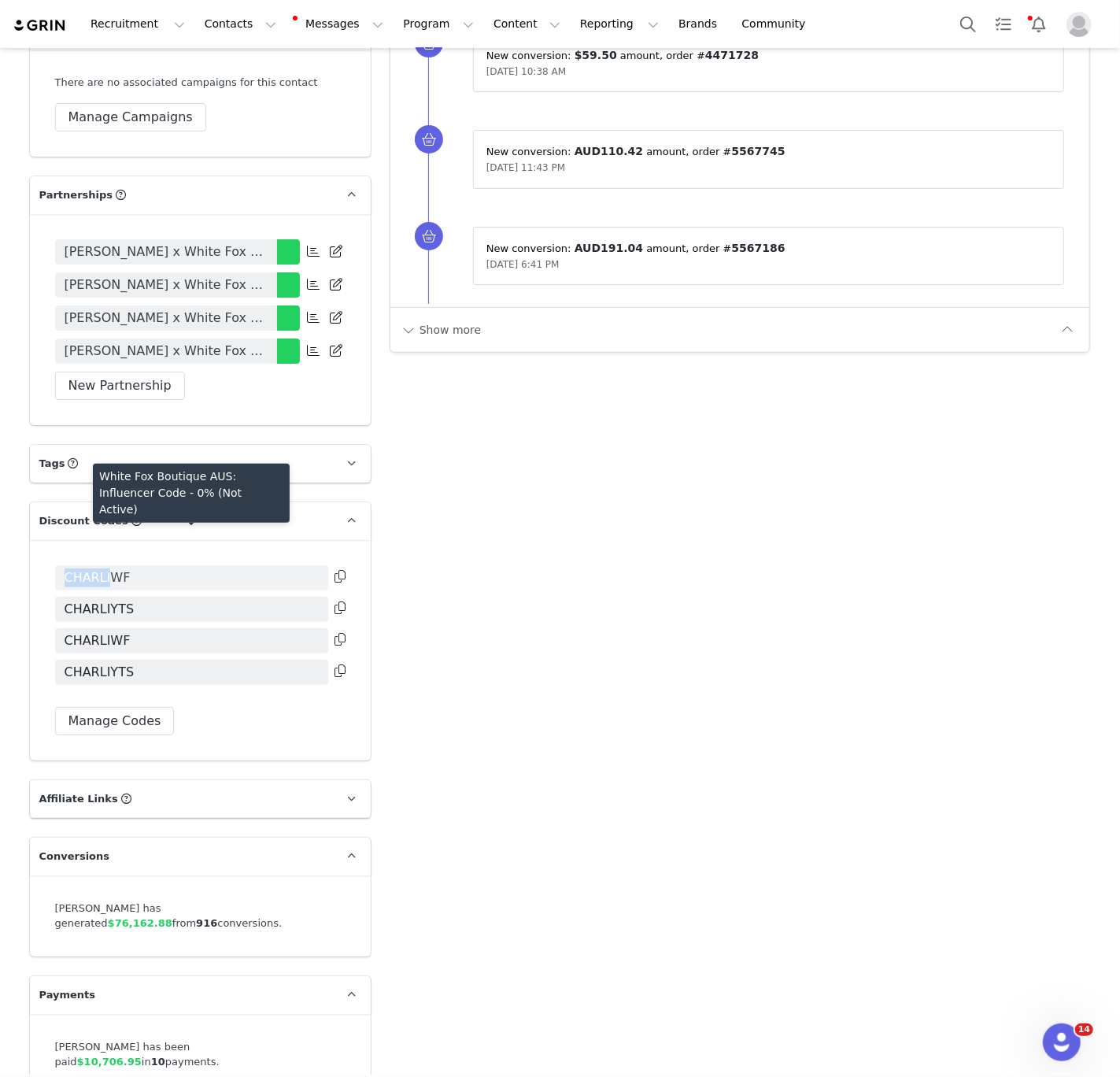
click at [55, 565] on span "CHARLIWF" at bounding box center [191, 578] width 273 height 25
copy span "CHARLI"
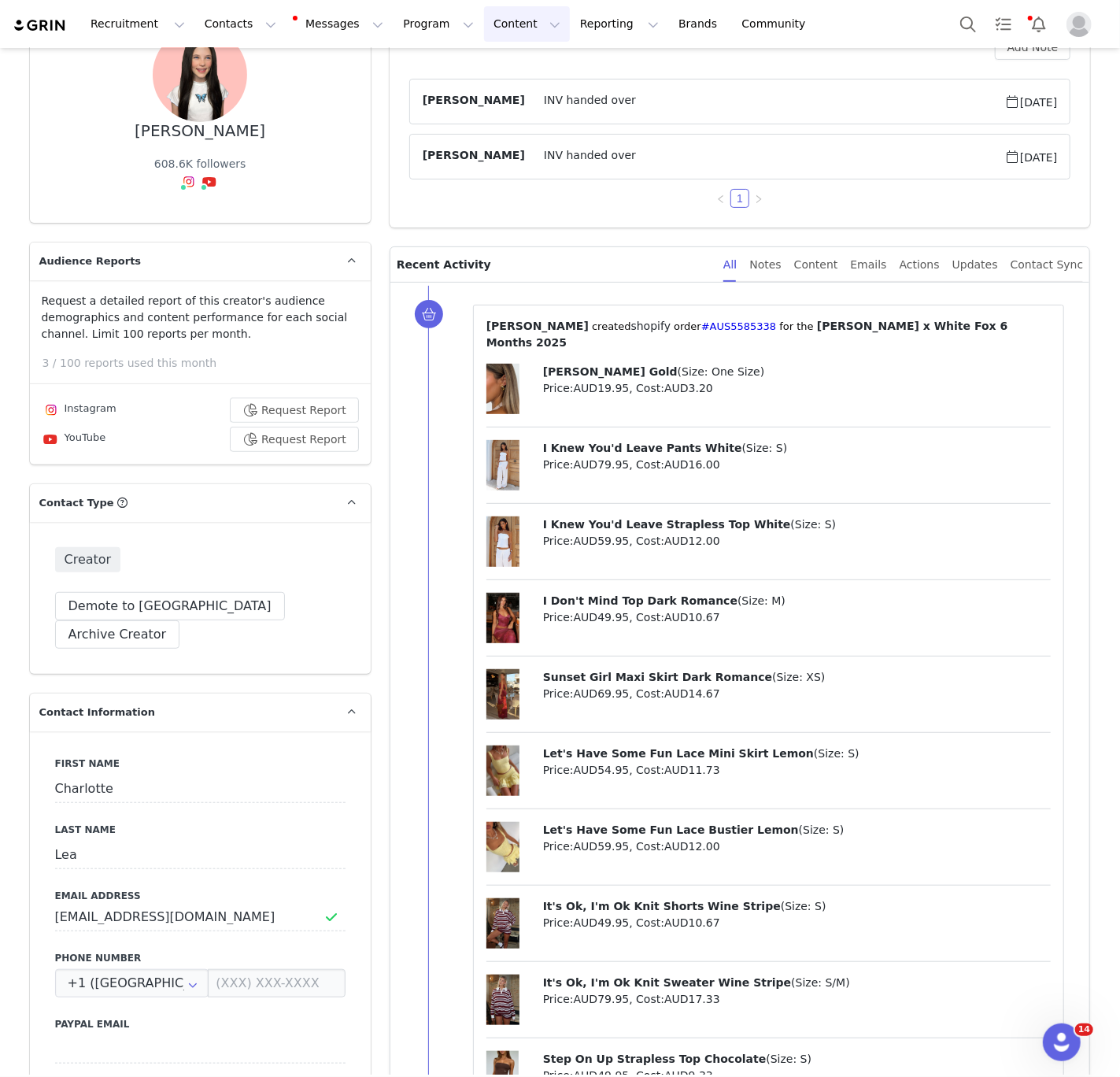
scroll to position [0, 0]
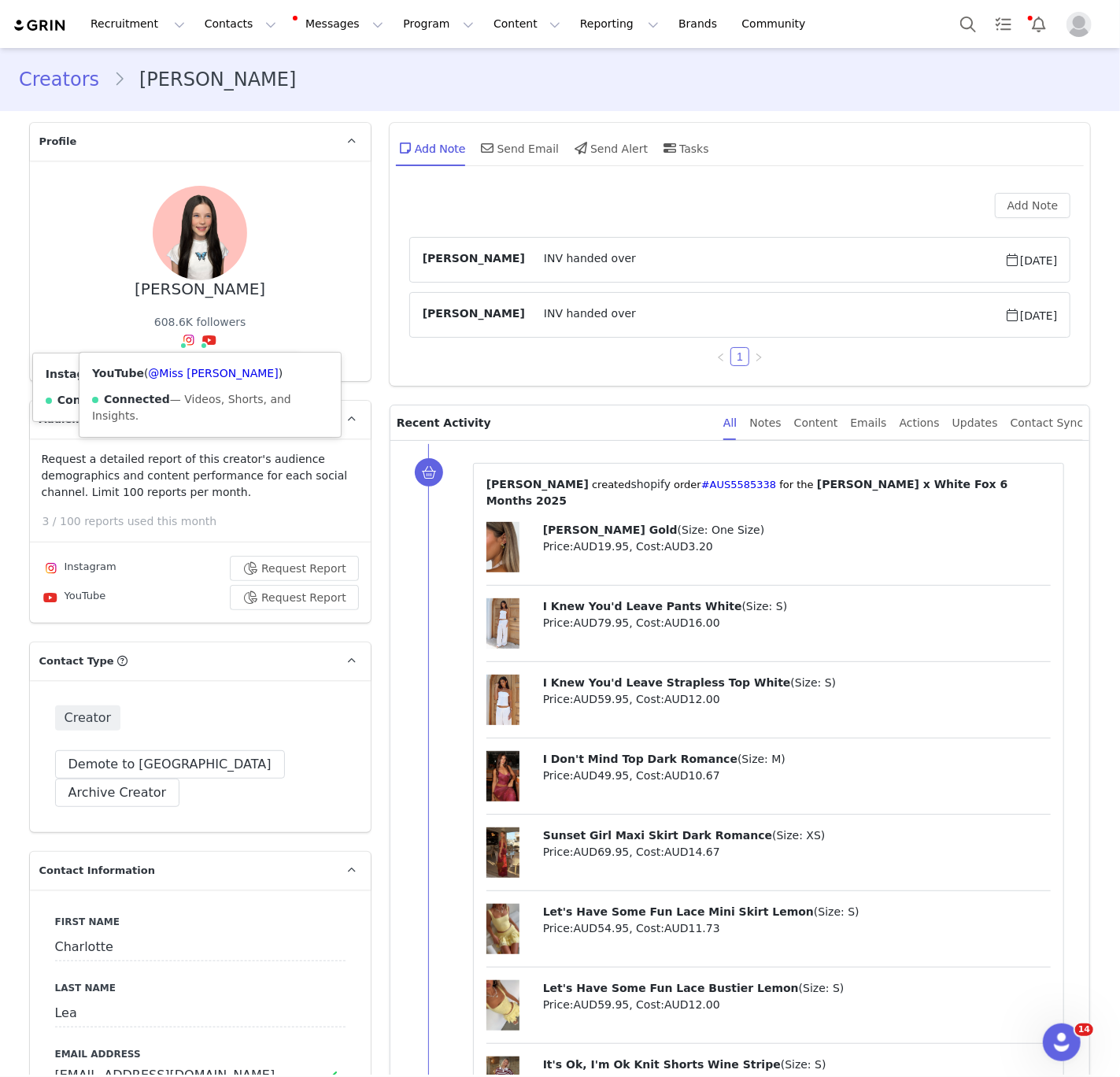
click at [214, 345] on icon at bounding box center [209, 340] width 14 height 13
click at [205, 369] on link "@Miss [PERSON_NAME]" at bounding box center [213, 373] width 130 height 13
